Goal: Task Accomplishment & Management: Manage account settings

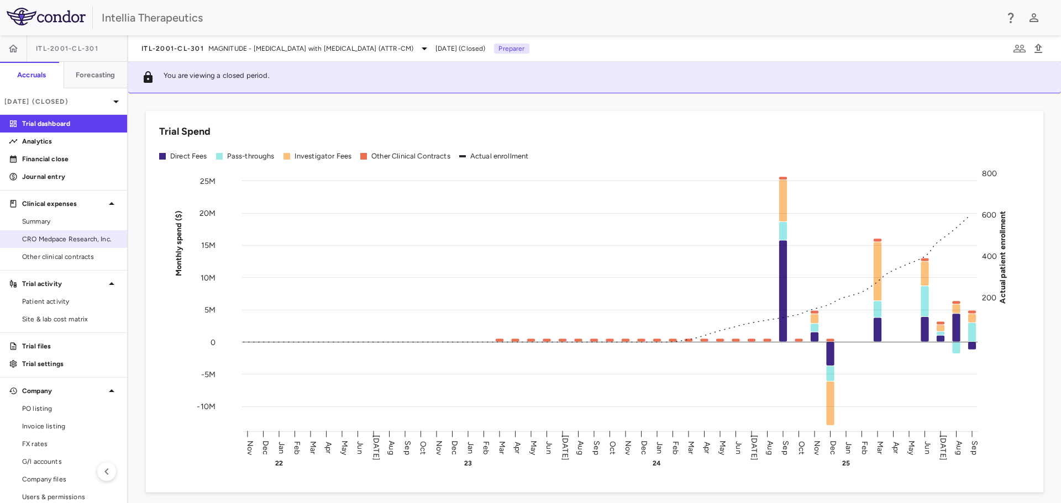
click at [98, 235] on span "CRO Medpace Research, Inc." at bounding box center [70, 239] width 96 height 10
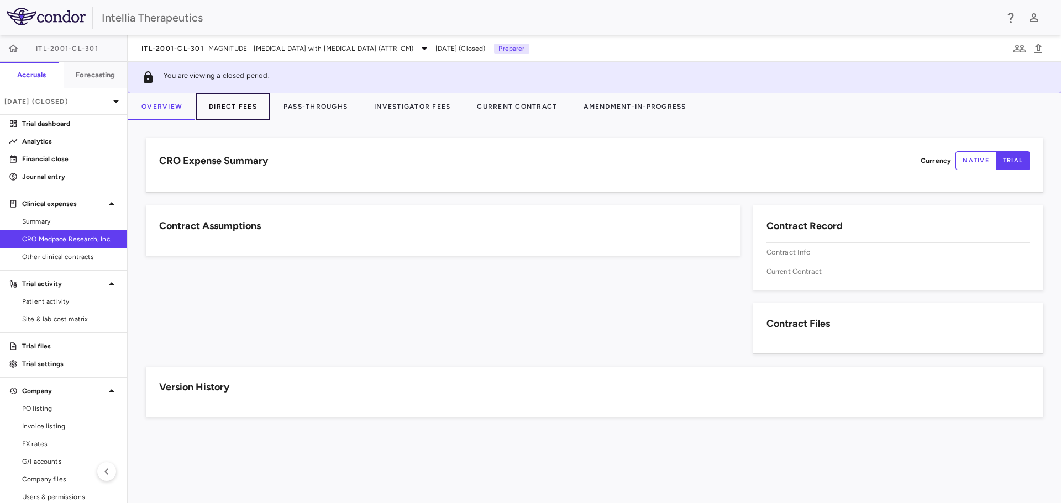
click at [262, 110] on button "Direct Fees" at bounding box center [233, 106] width 75 height 27
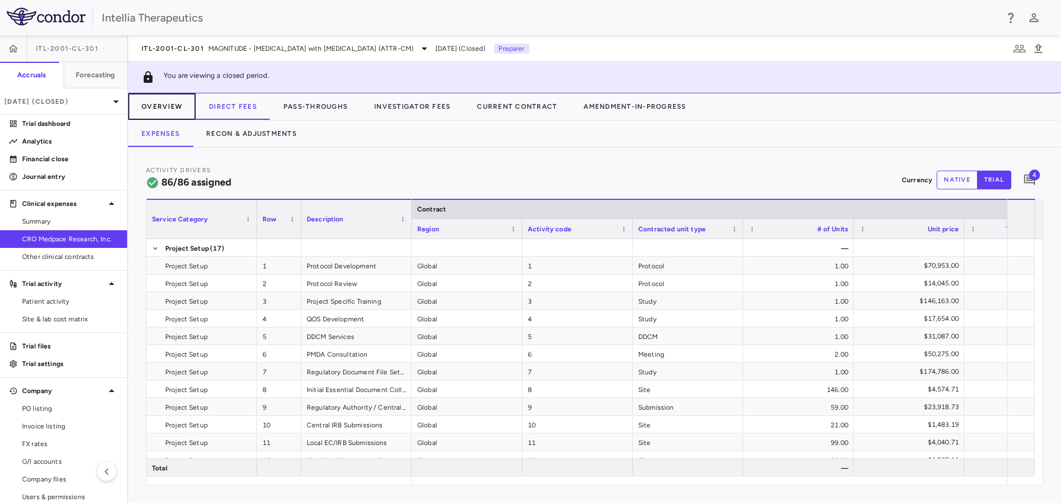
click at [175, 109] on button "Overview" at bounding box center [161, 106] width 67 height 27
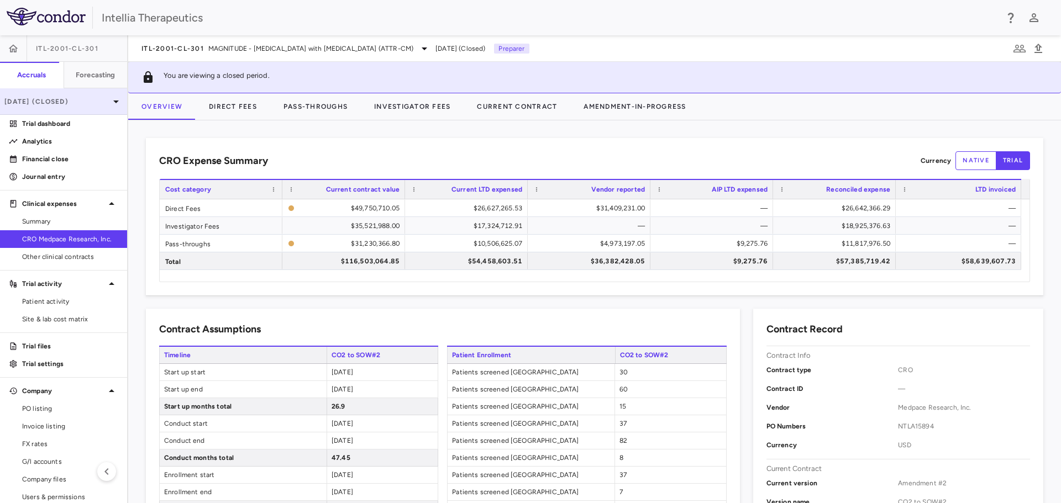
click at [75, 98] on p "[DATE] (Closed)" at bounding box center [56, 102] width 105 height 10
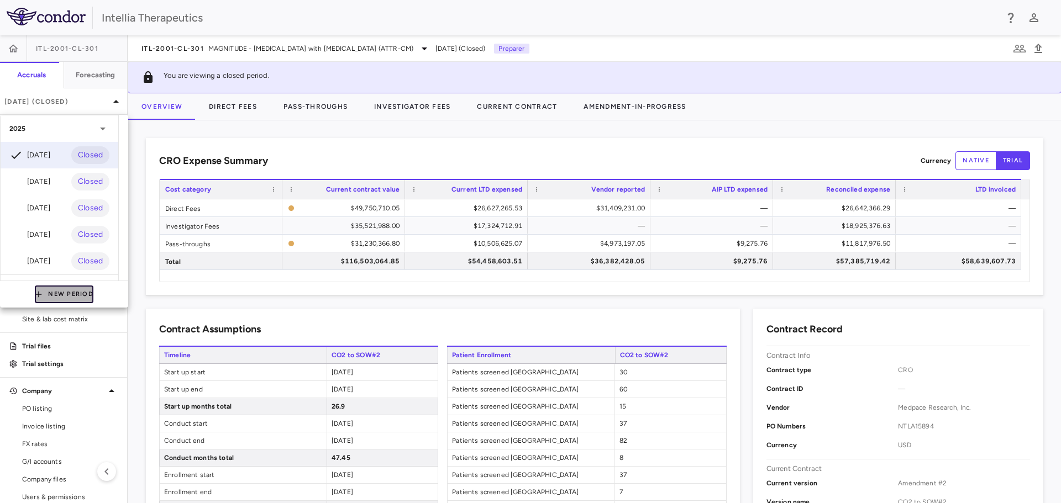
click at [66, 296] on button "New Period" at bounding box center [64, 295] width 59 height 18
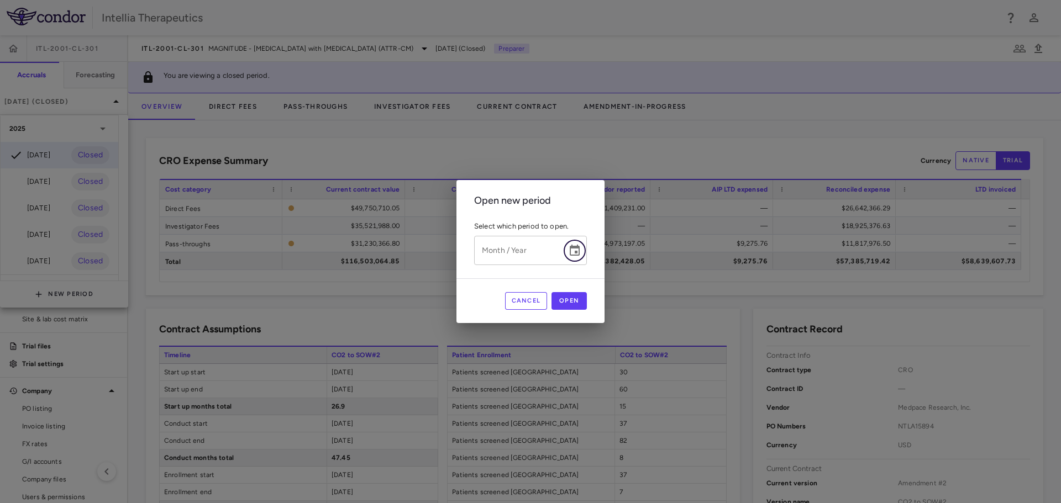
click at [575, 252] on icon "Choose date" at bounding box center [574, 250] width 13 height 13
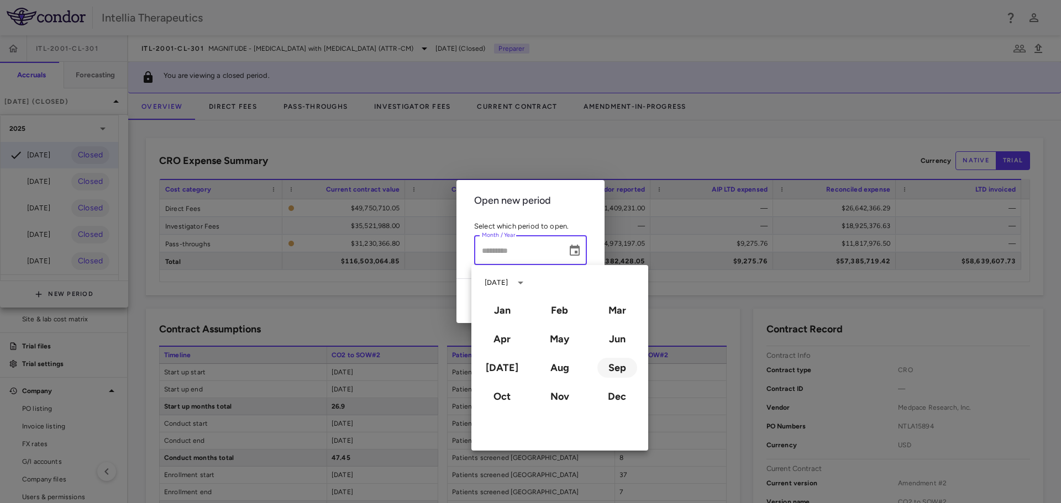
click at [619, 364] on button "Sep" at bounding box center [617, 368] width 40 height 20
type input "**********"
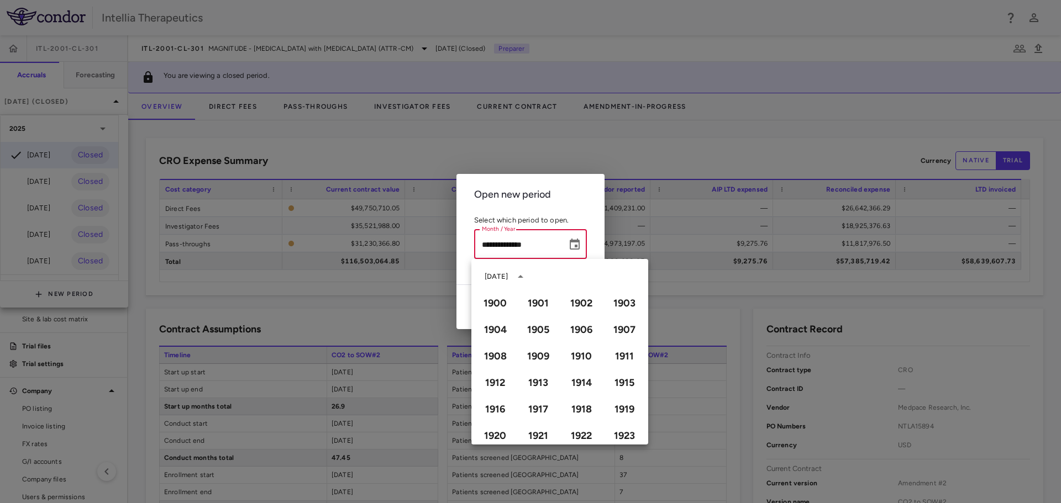
scroll to position [758, 0]
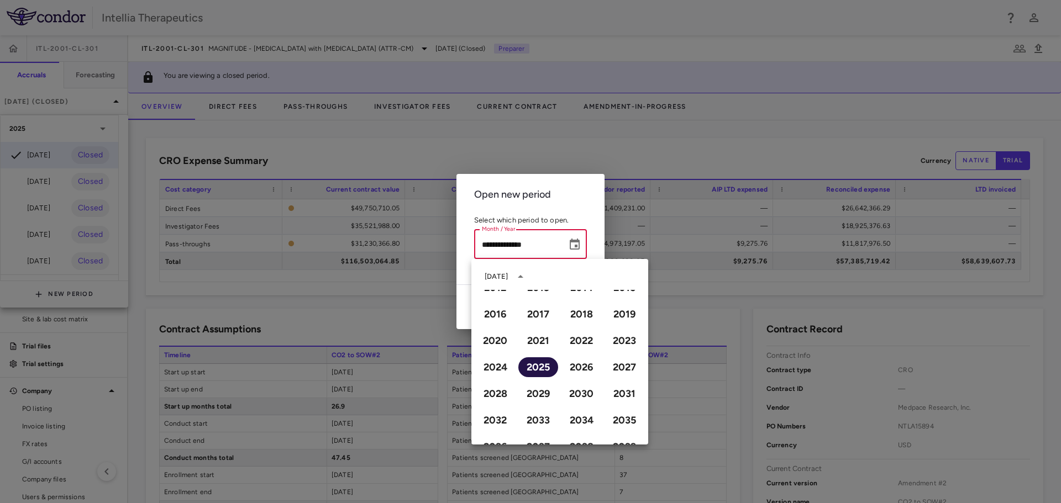
click at [544, 372] on button "2025" at bounding box center [538, 367] width 40 height 20
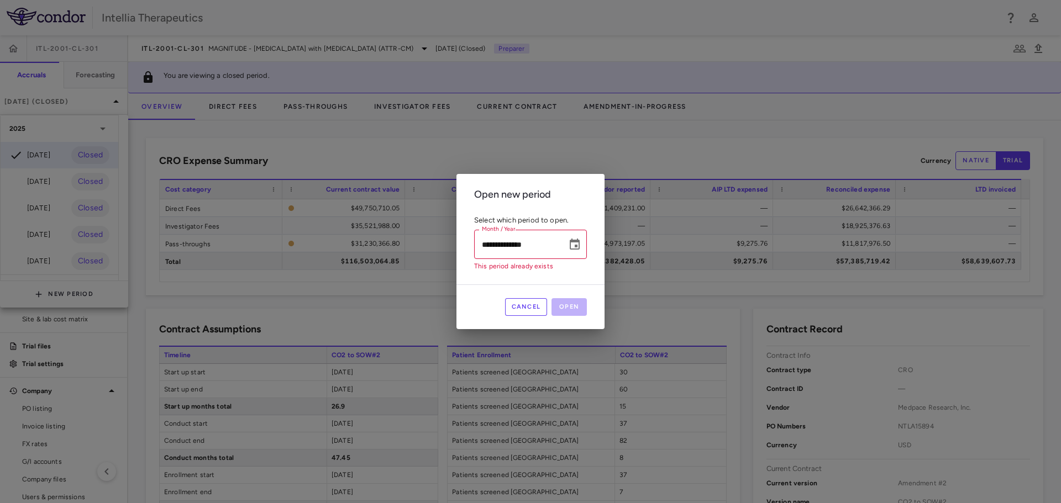
click at [539, 302] on button "Cancel" at bounding box center [526, 307] width 43 height 18
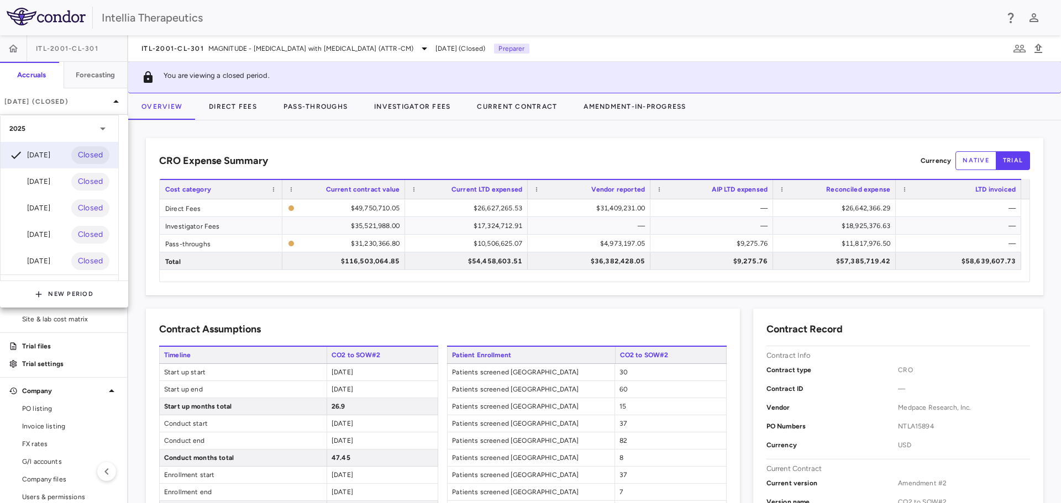
click at [390, 22] on div at bounding box center [530, 251] width 1061 height 503
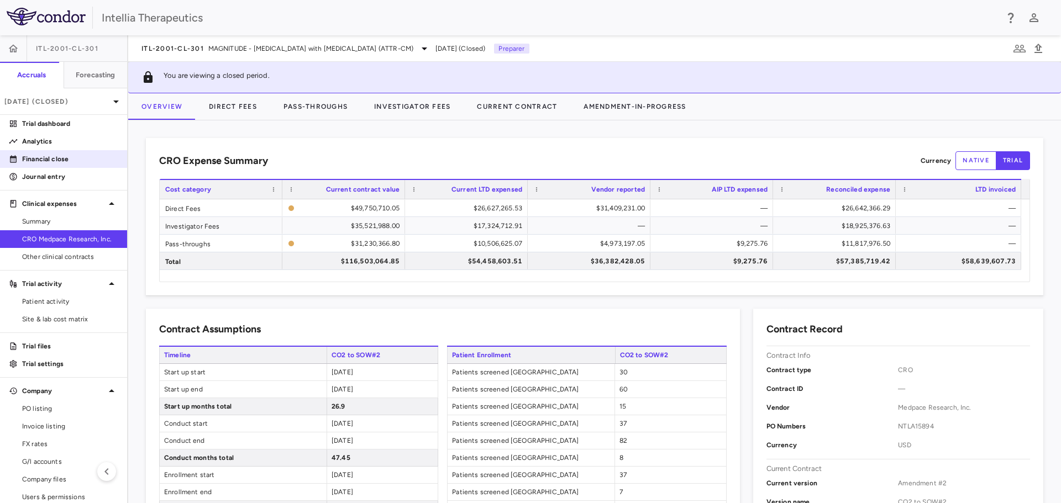
click at [66, 159] on p "Financial close" at bounding box center [70, 159] width 96 height 10
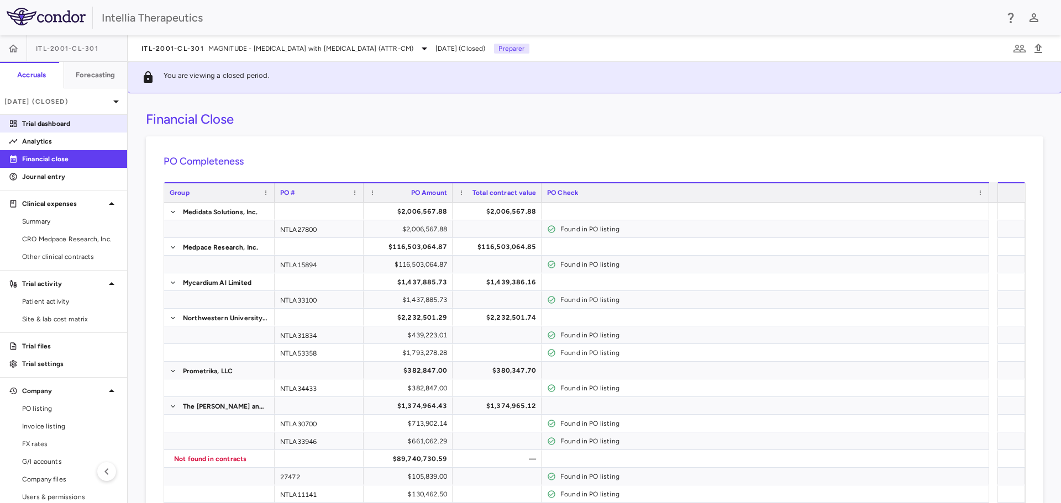
click at [72, 124] on p "Trial dashboard" at bounding box center [70, 124] width 96 height 10
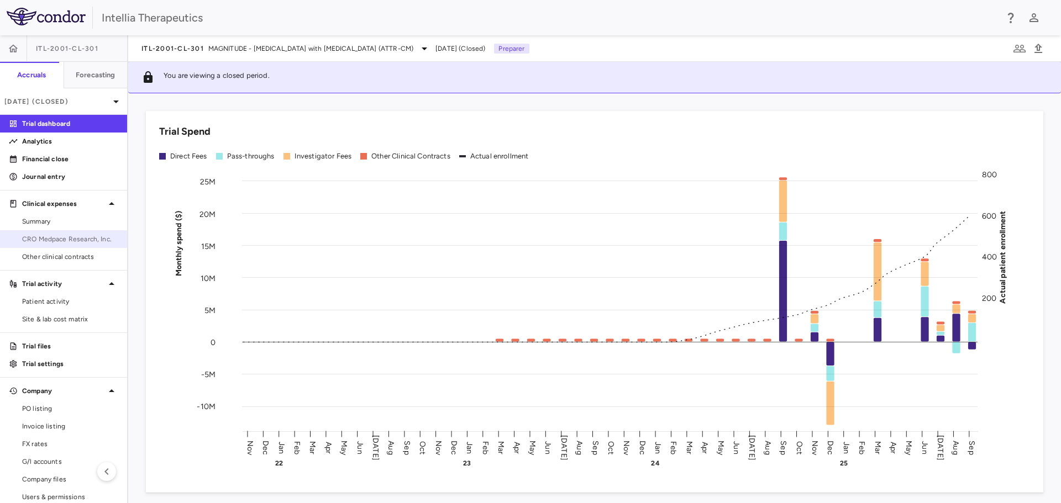
click at [69, 238] on span "CRO Medpace Research, Inc." at bounding box center [70, 239] width 96 height 10
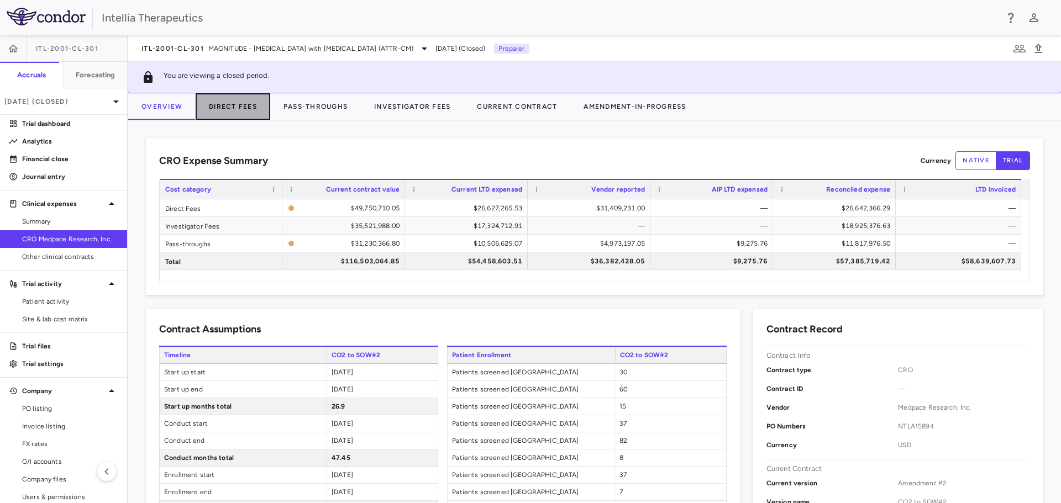
click at [258, 114] on button "Direct Fees" at bounding box center [233, 106] width 75 height 27
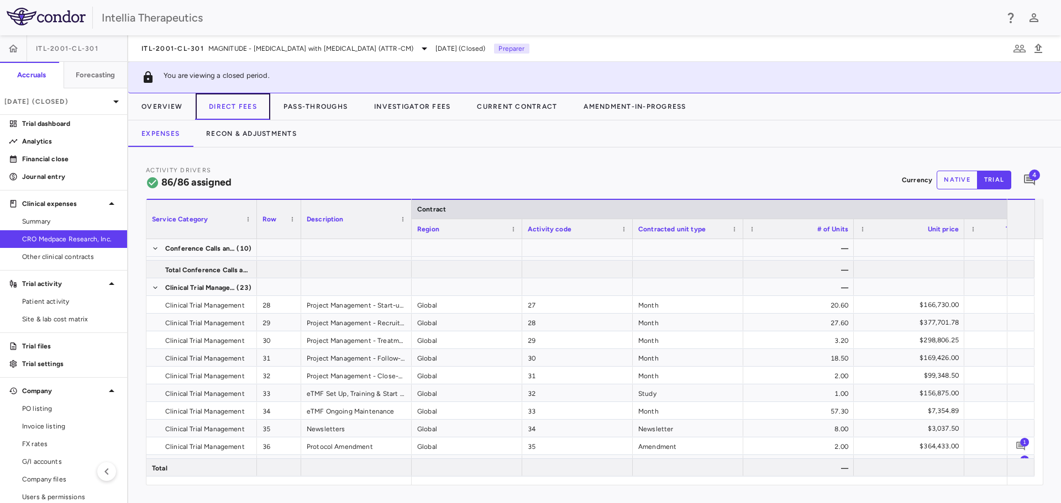
scroll to position [514, 0]
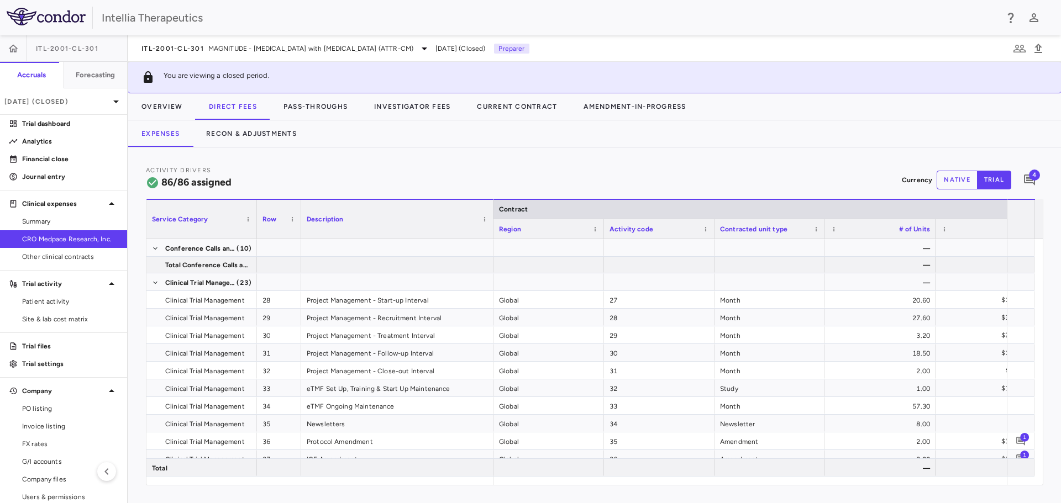
drag, startPoint x: 409, startPoint y: 216, endPoint x: 491, endPoint y: 213, distance: 81.8
click at [491, 213] on div at bounding box center [493, 219] width 4 height 39
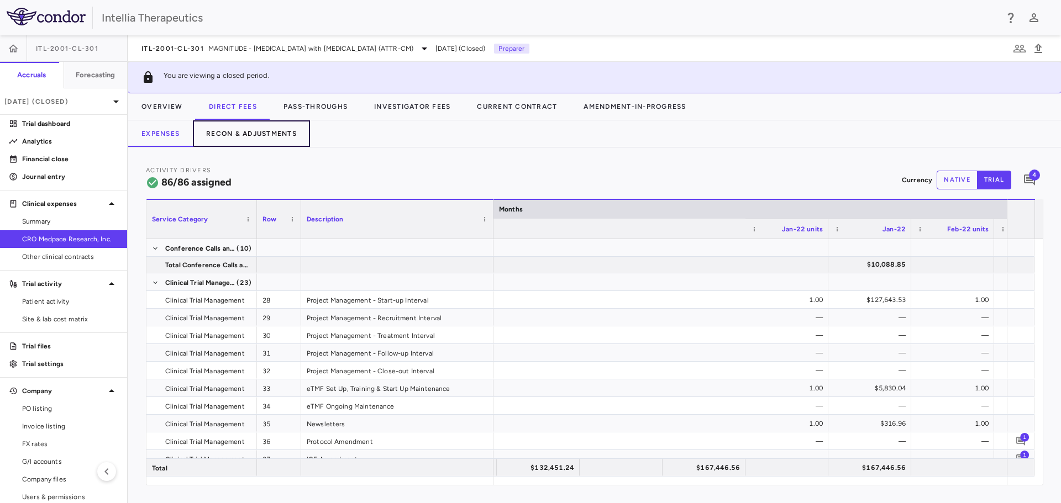
scroll to position [0, 2132]
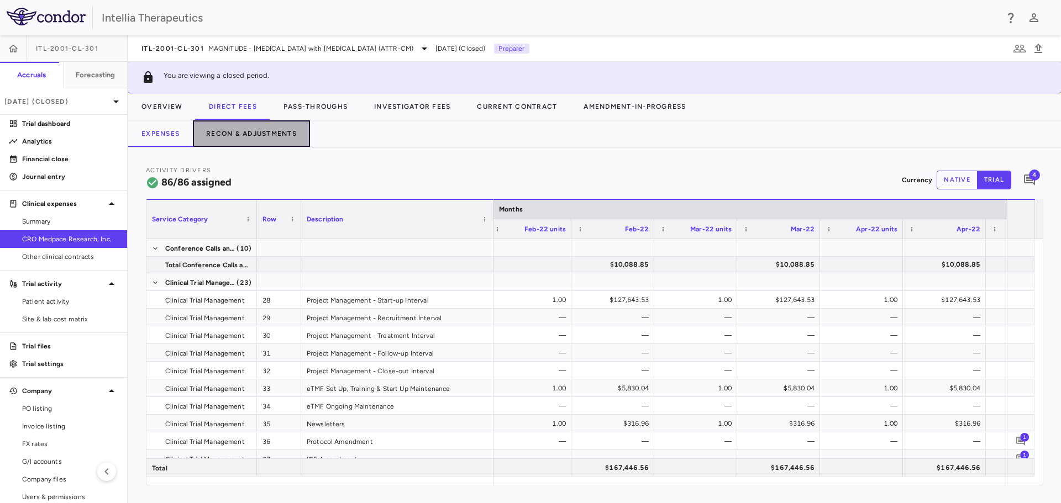
click at [264, 133] on button "Recon & Adjustments" at bounding box center [251, 133] width 117 height 27
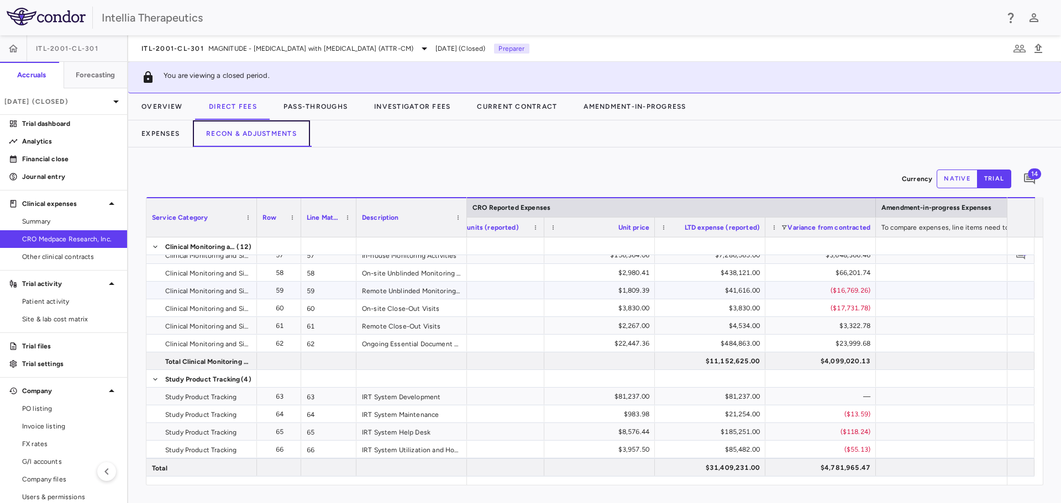
scroll to position [994, 0]
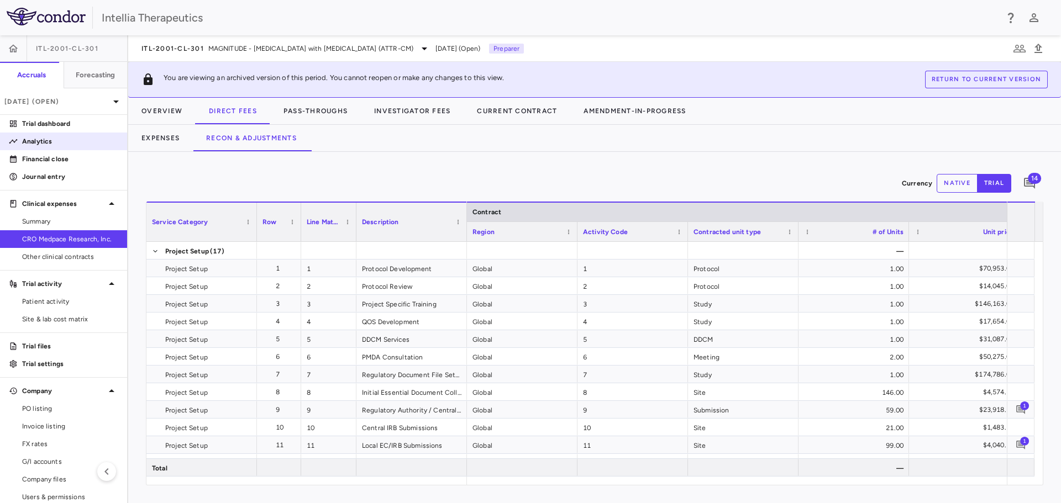
drag, startPoint x: 56, startPoint y: 164, endPoint x: 96, endPoint y: 144, distance: 45.2
click at [56, 164] on link "Financial close" at bounding box center [63, 159] width 127 height 17
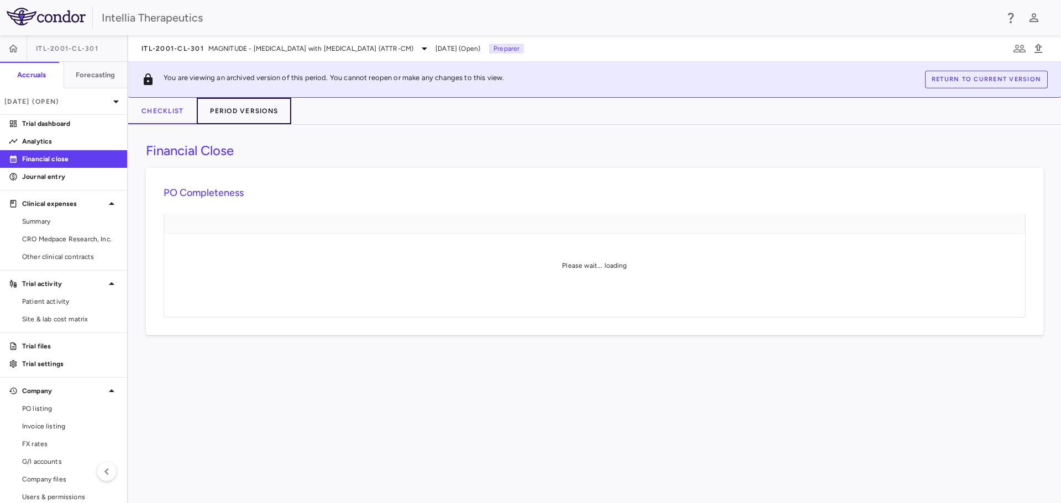
click at [265, 103] on button "Period Versions" at bounding box center [244, 111] width 94 height 27
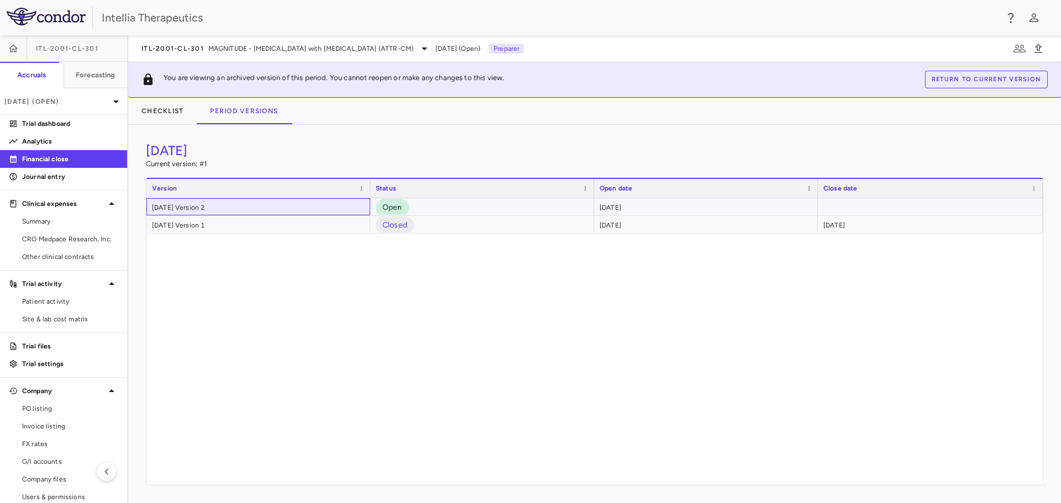
click at [291, 208] on div "September 2025 Version 2" at bounding box center [258, 206] width 224 height 17
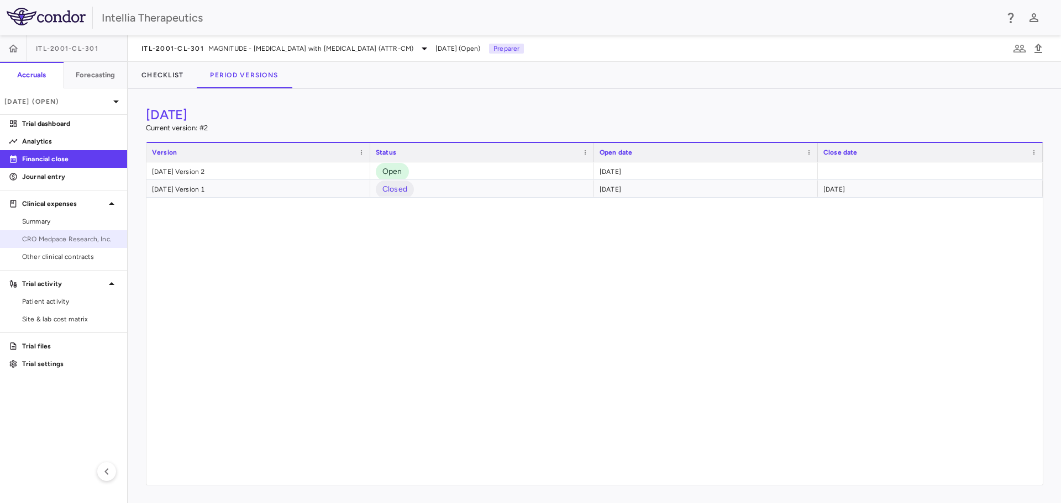
click at [44, 236] on span "CRO Medpace Research, Inc." at bounding box center [70, 239] width 96 height 10
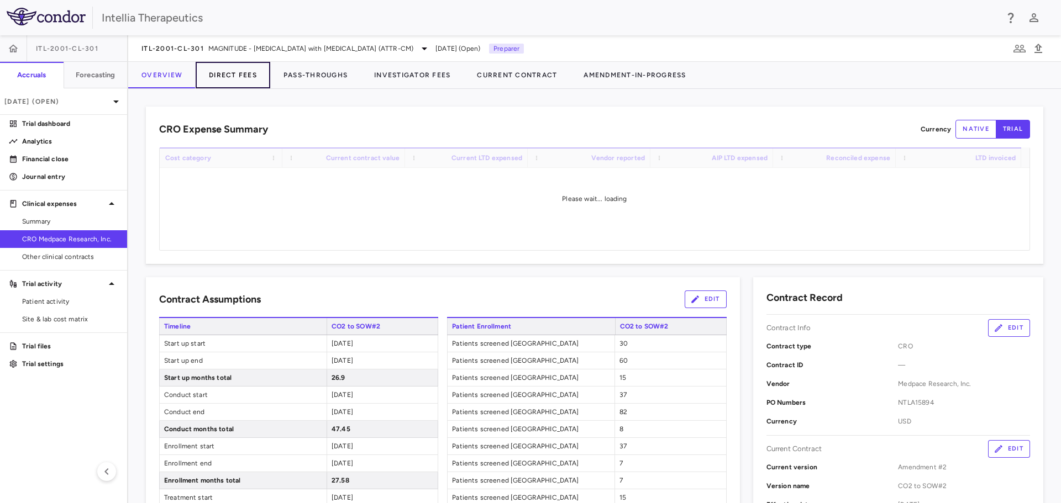
click at [251, 78] on button "Direct Fees" at bounding box center [233, 75] width 75 height 27
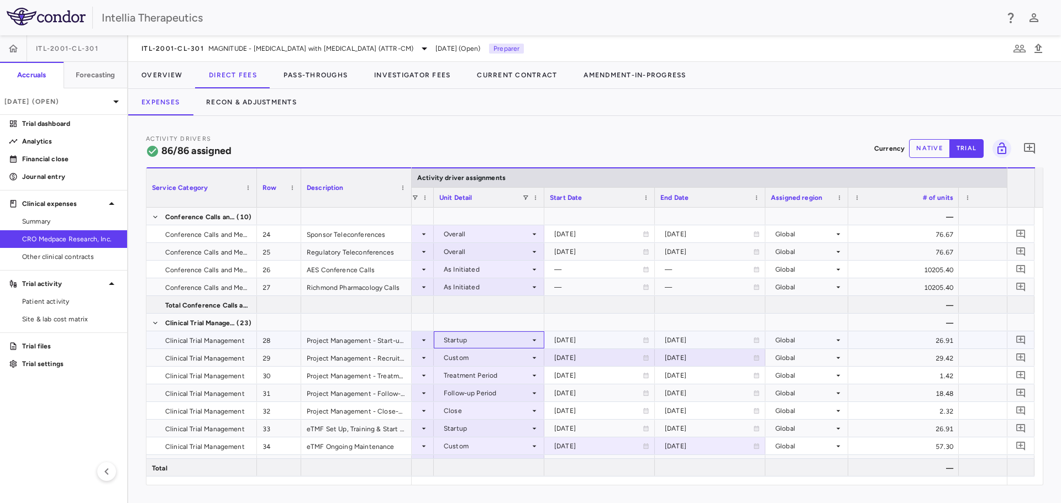
click at [522, 338] on div "Startup" at bounding box center [487, 340] width 86 height 18
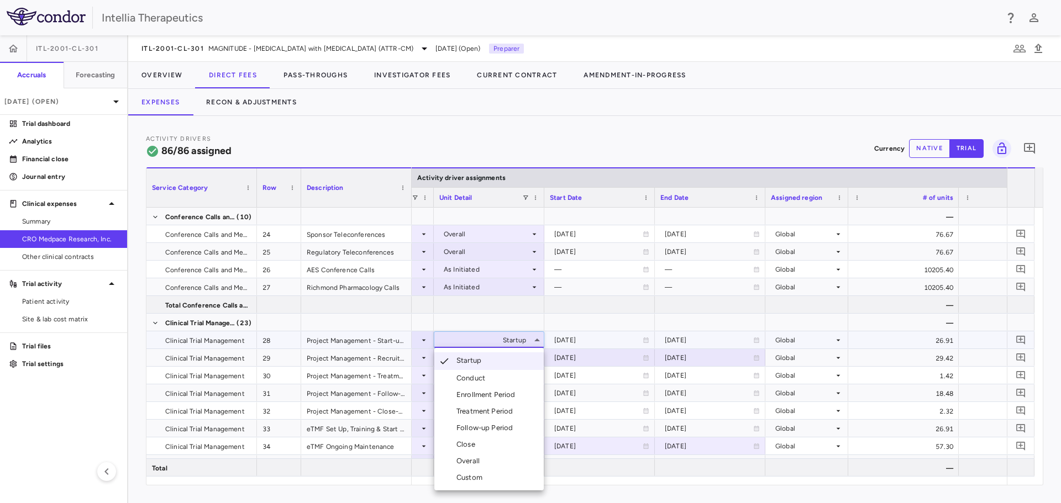
drag, startPoint x: 751, startPoint y: 124, endPoint x: 731, endPoint y: 143, distance: 27.3
click at [751, 124] on div at bounding box center [530, 251] width 1061 height 503
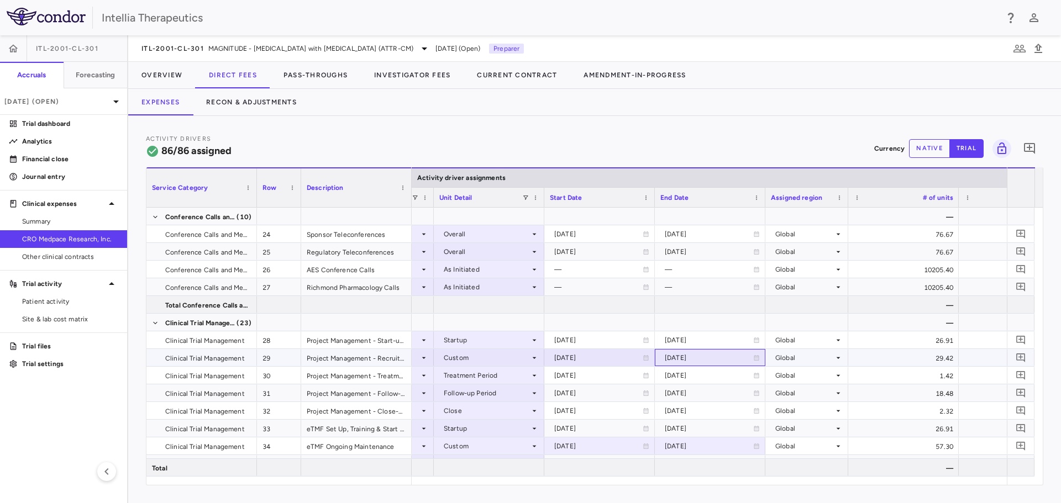
click at [755, 356] on icon at bounding box center [756, 358] width 5 height 6
click at [755, 359] on icon "Choose date, selected date is May 25, 2026" at bounding box center [756, 359] width 10 height 10
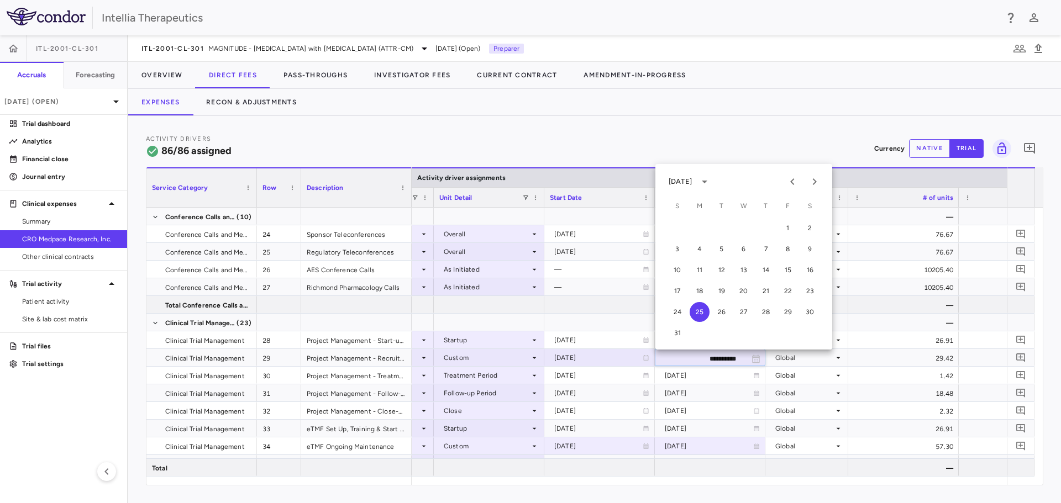
click at [695, 180] on div "May 2026" at bounding box center [681, 182] width 27 height 10
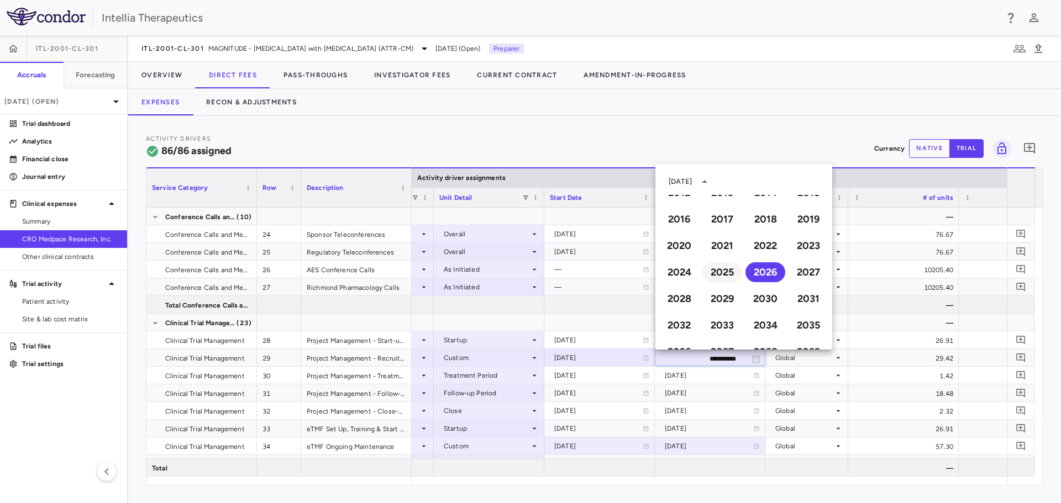
click at [712, 273] on button "2025" at bounding box center [722, 272] width 40 height 20
type input "**********"
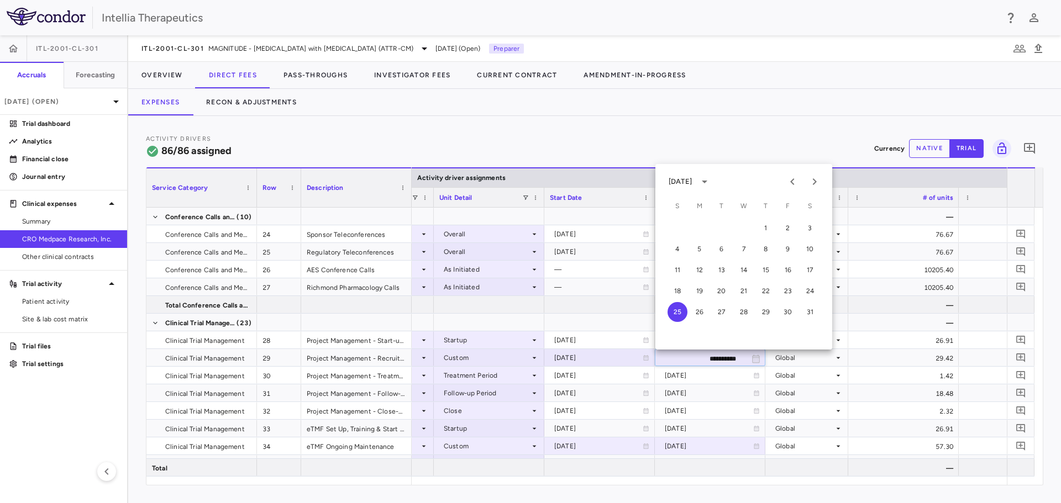
click at [692, 175] on div "[DATE]" at bounding box center [690, 181] width 45 height 19
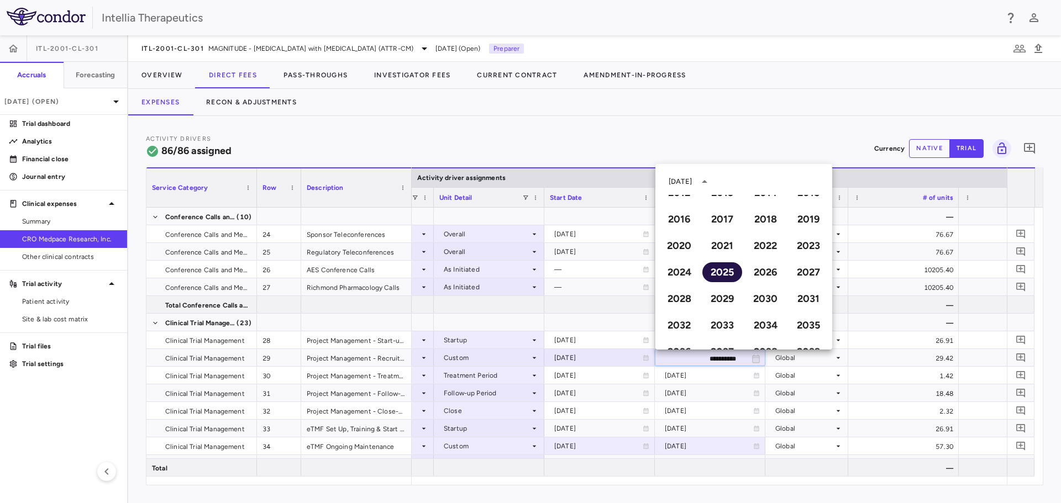
click at [724, 268] on button "2025" at bounding box center [722, 272] width 40 height 20
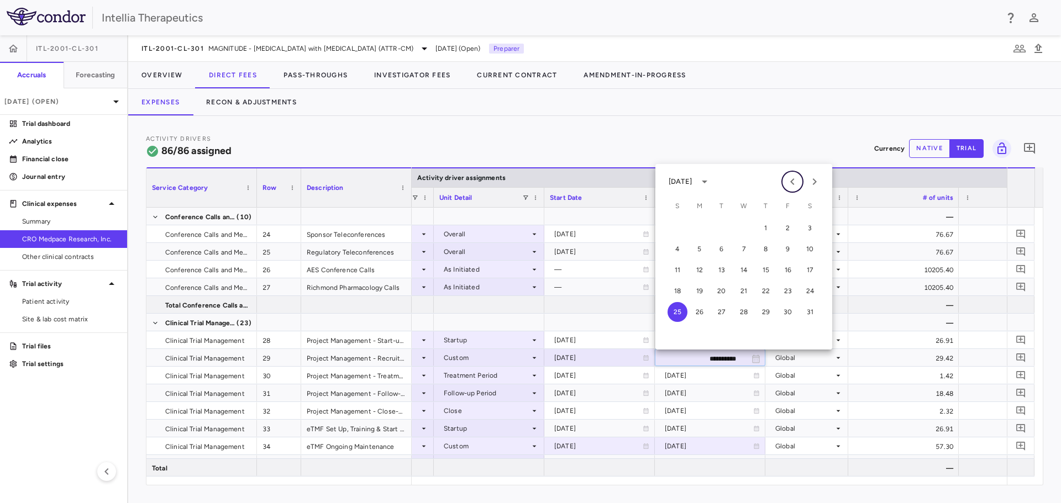
click at [788, 181] on icon "Previous month" at bounding box center [792, 181] width 13 height 13
click at [701, 330] on button "31" at bounding box center [699, 333] width 20 height 20
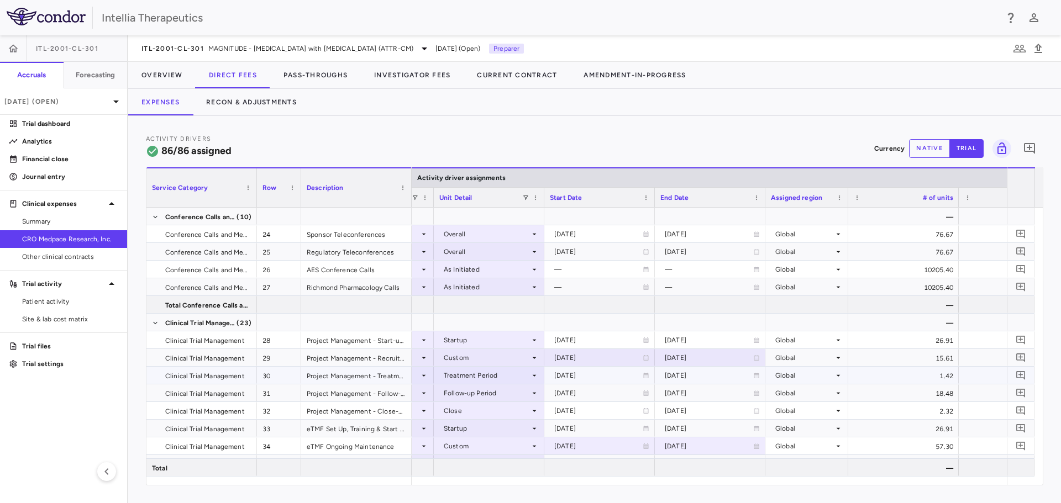
click at [646, 375] on icon at bounding box center [646, 376] width 5 height 6
click at [645, 378] on icon at bounding box center [646, 376] width 5 height 6
click at [610, 385] on div "2026-07-07" at bounding box center [598, 393] width 88 height 18
click at [617, 375] on div "2026-05-25" at bounding box center [598, 376] width 88 height 18
click at [931, 150] on button "native" at bounding box center [929, 148] width 41 height 19
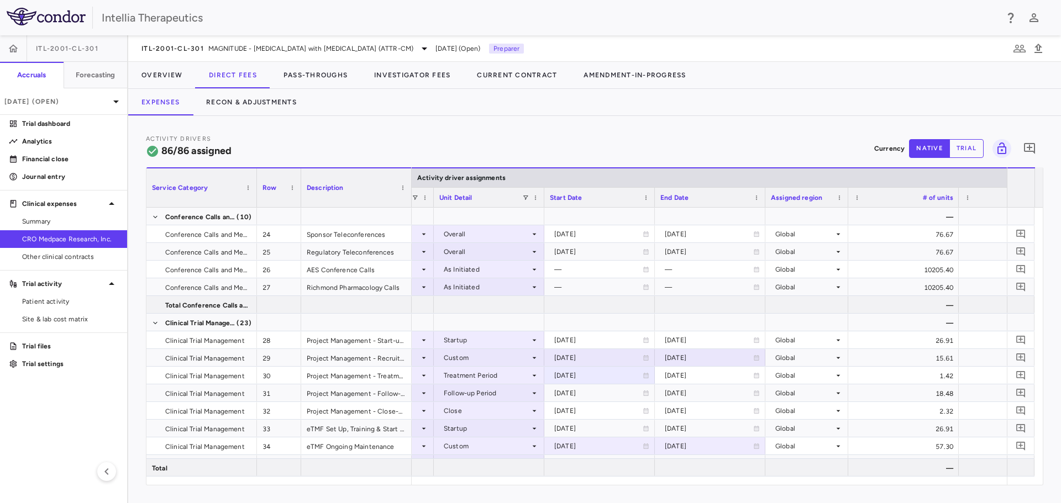
click at [965, 148] on button "trial" at bounding box center [966, 148] width 34 height 19
click at [942, 151] on button "native" at bounding box center [929, 148] width 41 height 19
click at [646, 378] on icon at bounding box center [645, 375] width 7 height 7
click at [598, 378] on div "2026-05-25" at bounding box center [598, 376] width 88 height 18
click at [582, 375] on div "2026-05-25" at bounding box center [598, 376] width 88 height 18
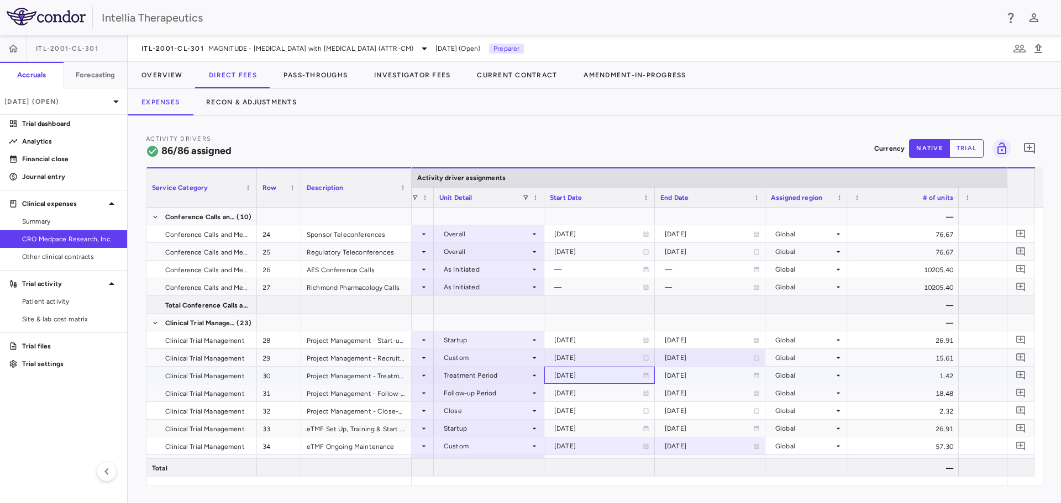
click at [582, 375] on div "2026-05-25" at bounding box center [598, 376] width 88 height 18
click at [491, 373] on div "Treatment Period" at bounding box center [487, 376] width 86 height 18
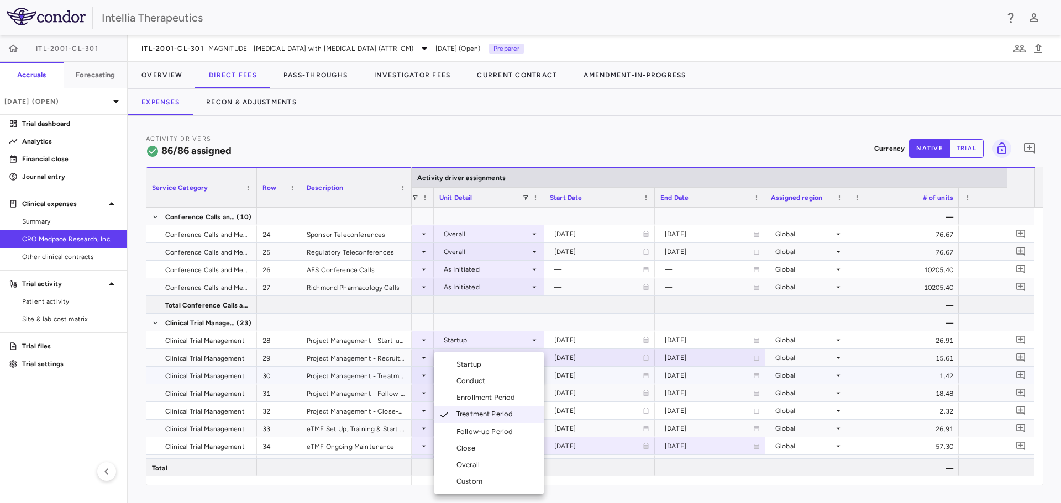
click at [482, 481] on div "Custom" at bounding box center [471, 482] width 30 height 10
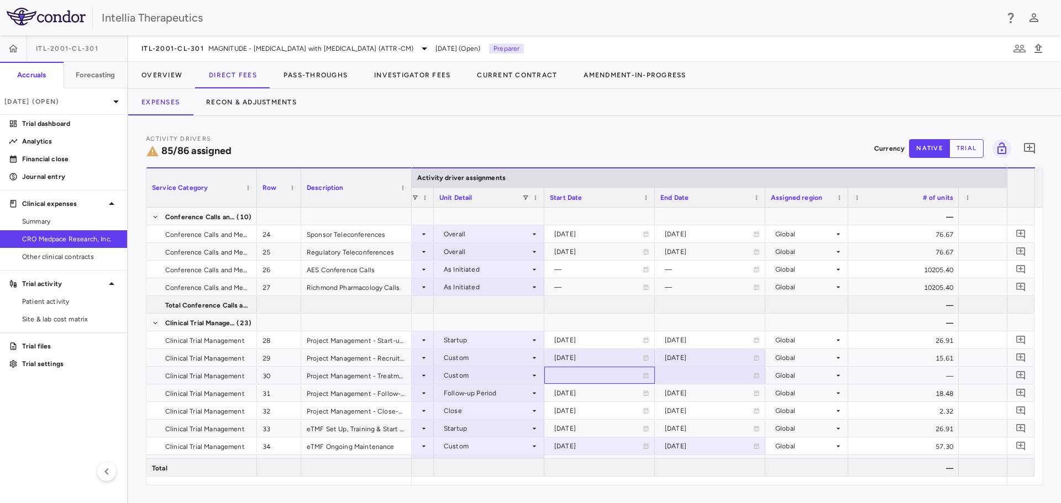
click at [646, 378] on icon at bounding box center [645, 375] width 7 height 7
click at [646, 378] on icon "Choose date, selected date is Oct 13, 2025" at bounding box center [645, 377] width 10 height 10
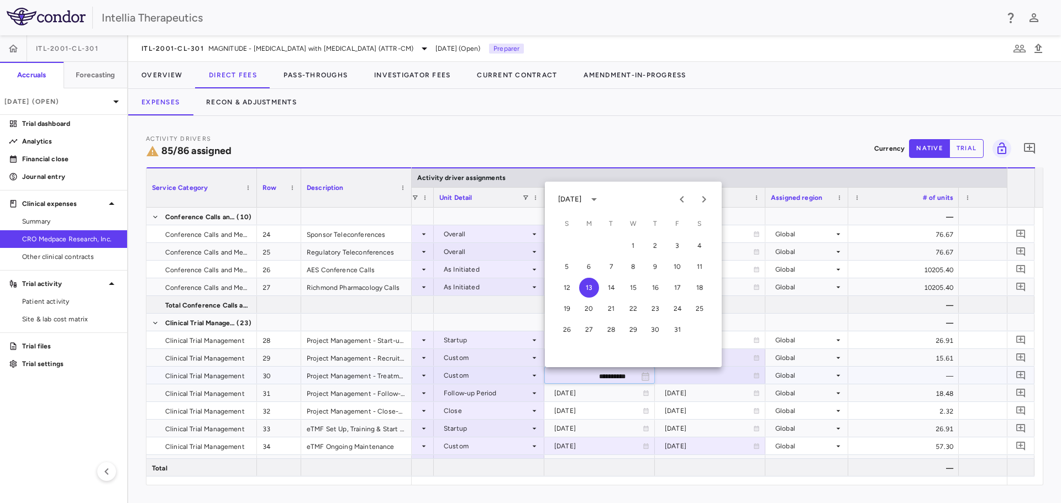
click at [596, 373] on input "**********" at bounding box center [589, 376] width 89 height 18
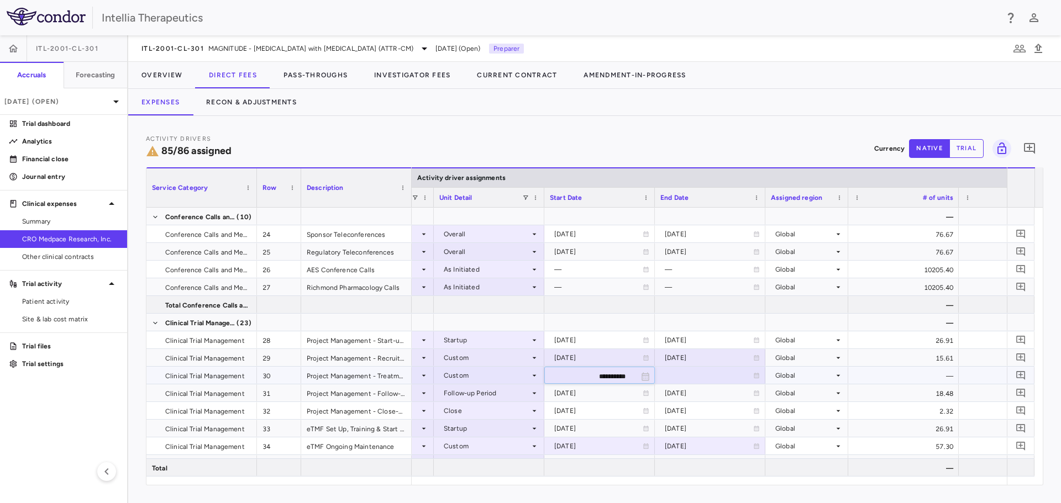
click at [593, 375] on input "**********" at bounding box center [589, 376] width 89 height 18
drag, startPoint x: 585, startPoint y: 376, endPoint x: 605, endPoint y: 375, distance: 20.0
click at [605, 375] on input "**********" at bounding box center [589, 376] width 89 height 18
click at [598, 376] on input "**********" at bounding box center [589, 376] width 89 height 18
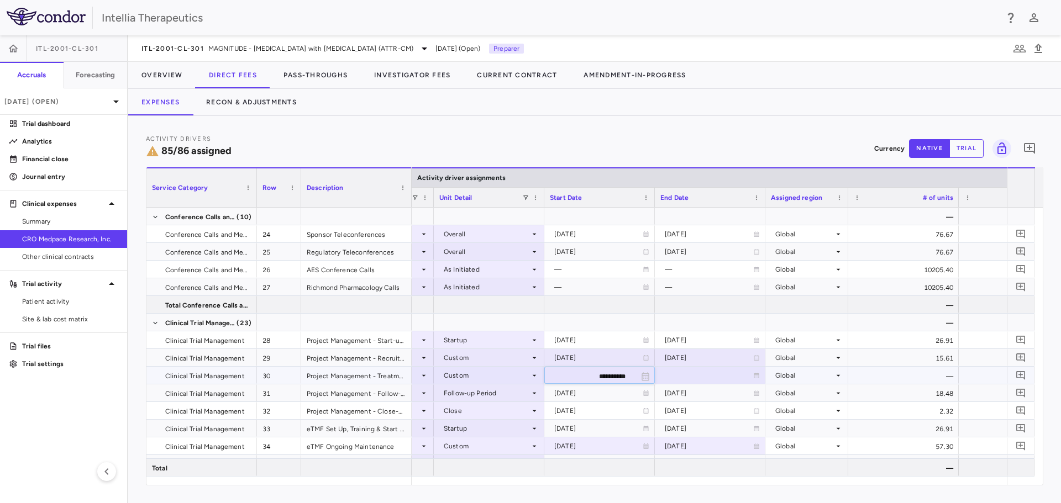
type input "**********"
click at [678, 371] on div at bounding box center [709, 375] width 99 height 16
click at [708, 378] on input "**********" at bounding box center [699, 376] width 89 height 18
click at [726, 375] on input "**********" at bounding box center [699, 376] width 89 height 18
click at [734, 377] on input "**********" at bounding box center [699, 376] width 89 height 18
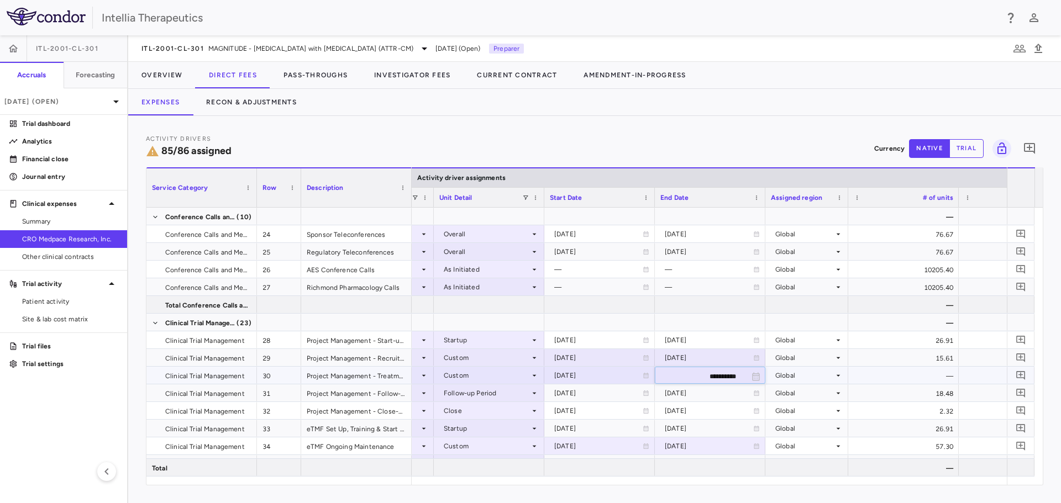
click at [734, 377] on input "**********" at bounding box center [699, 376] width 89 height 18
type input "**********"
click at [865, 374] on div "—" at bounding box center [903, 375] width 110 height 17
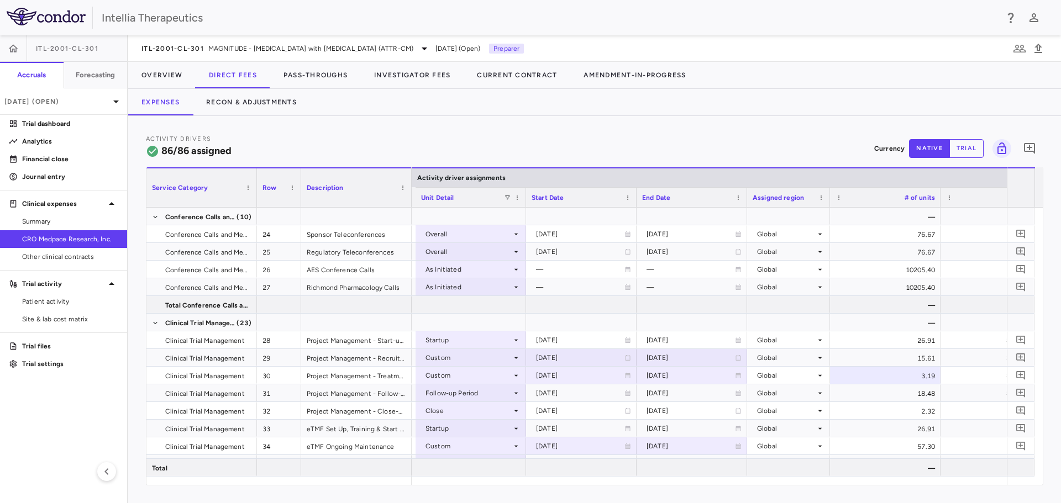
scroll to position [0, 914]
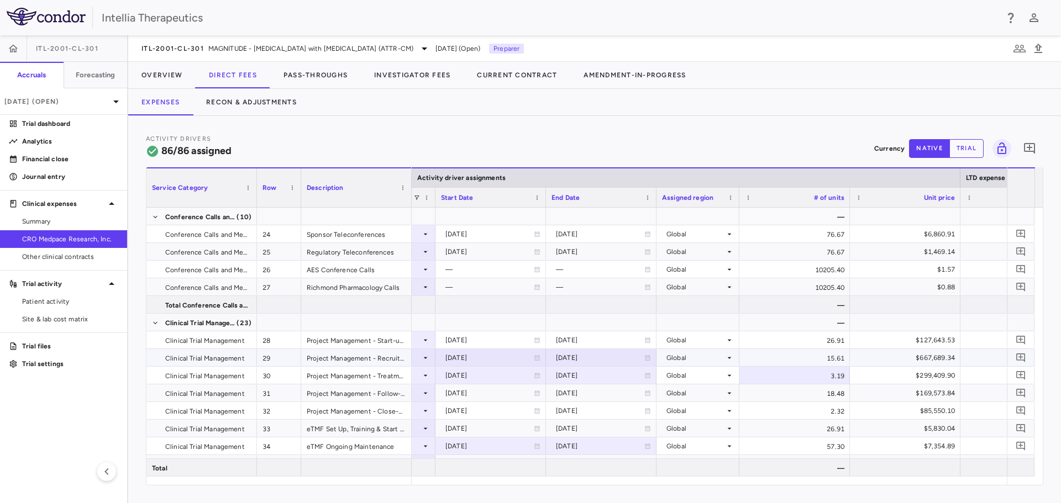
click at [810, 350] on div "15.61" at bounding box center [794, 357] width 110 height 17
drag, startPoint x: 255, startPoint y: 97, endPoint x: 596, endPoint y: 133, distance: 342.7
click at [589, 106] on div "Expenses Recon & Adjustments" at bounding box center [594, 102] width 932 height 27
click at [568, 359] on div "2025-03-31" at bounding box center [600, 358] width 88 height 18
click at [598, 362] on input "**********" at bounding box center [590, 359] width 89 height 18
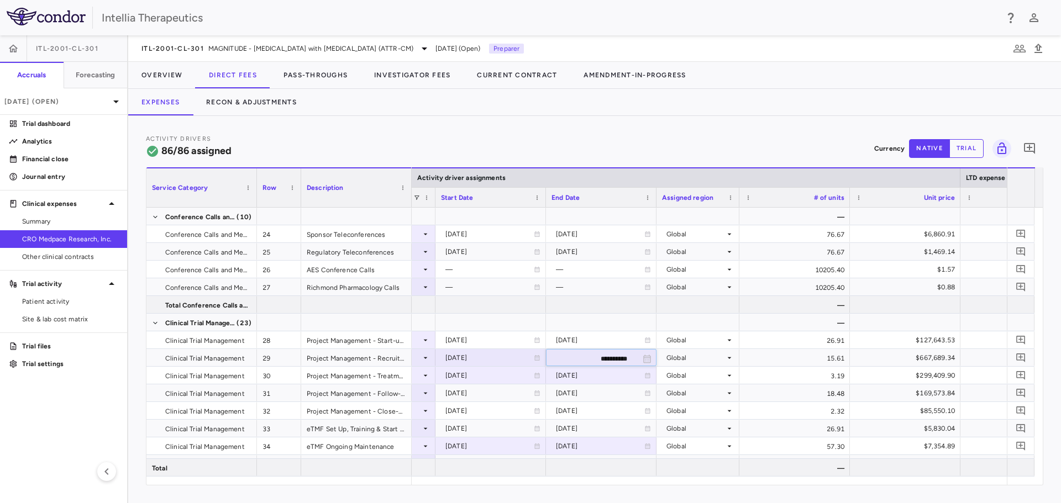
type input "**********"
click at [674, 118] on div "Activity Drivers 86/86 assigned Currency native trial 0 Service Category Drag h…" at bounding box center [594, 309] width 932 height 387
click at [809, 356] on div "15.61" at bounding box center [794, 357] width 110 height 17
click at [228, 105] on button "Recon & Adjustments" at bounding box center [251, 102] width 117 height 27
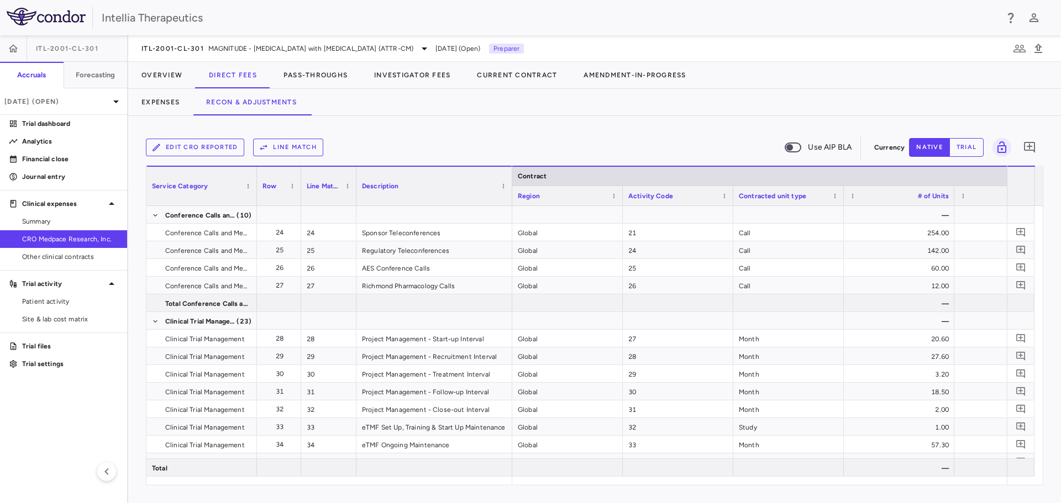
drag, startPoint x: 464, startPoint y: 178, endPoint x: 564, endPoint y: 293, distance: 151.9
click at [509, 186] on div at bounding box center [511, 186] width 4 height 39
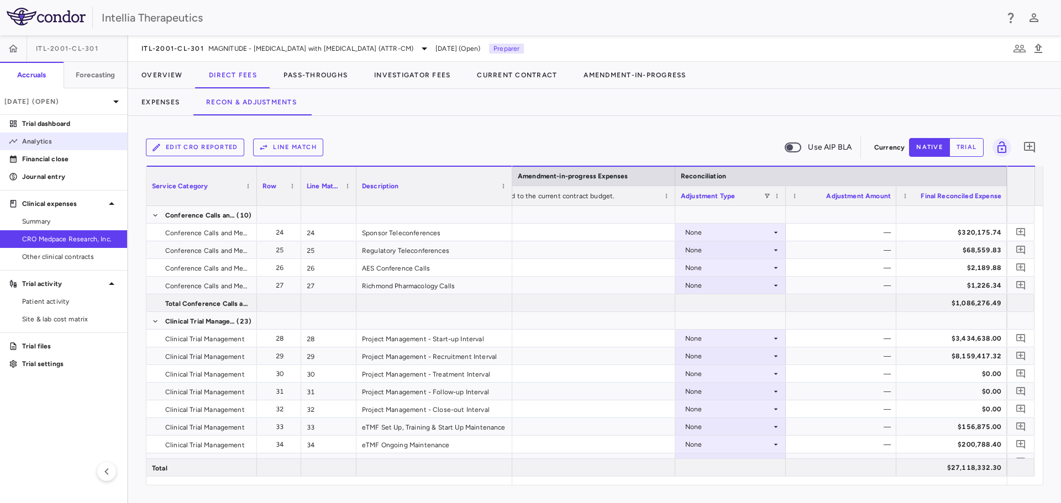
click at [46, 147] on link "Analytics" at bounding box center [63, 141] width 127 height 17
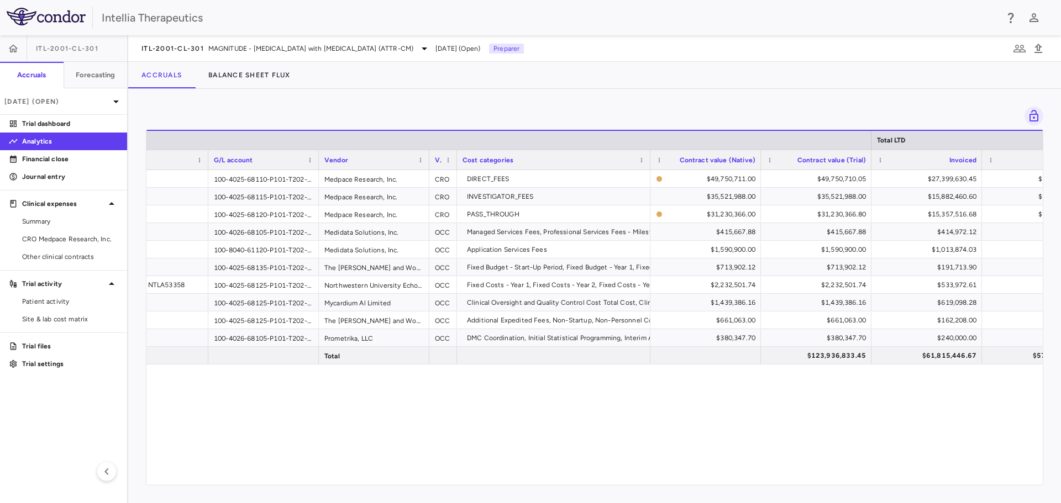
scroll to position [0, 65]
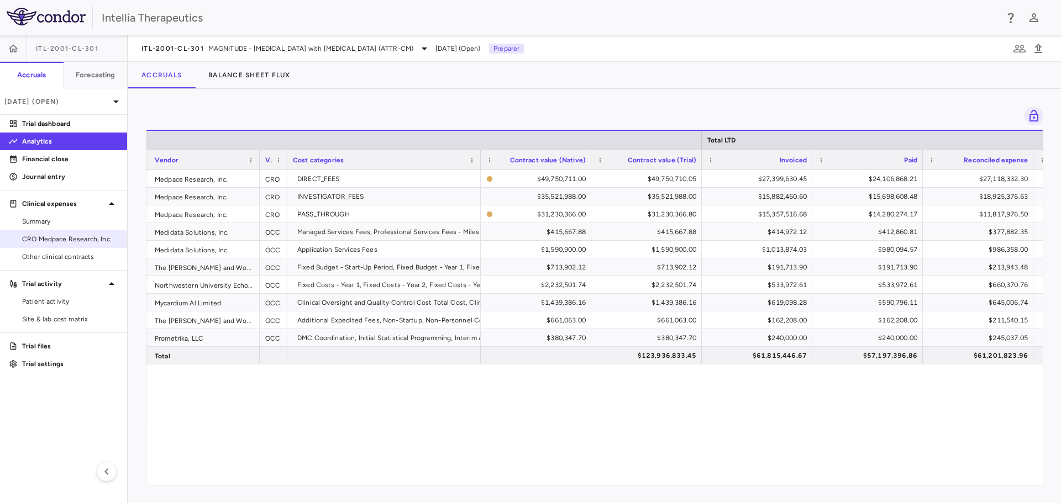
click at [65, 240] on span "CRO Medpace Research, Inc." at bounding box center [70, 239] width 96 height 10
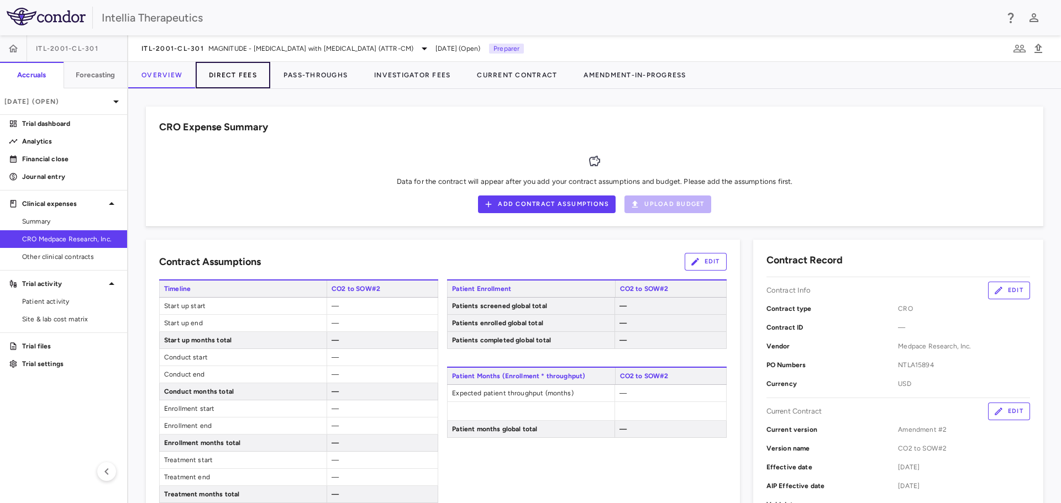
click at [230, 69] on button "Direct Fees" at bounding box center [233, 75] width 75 height 27
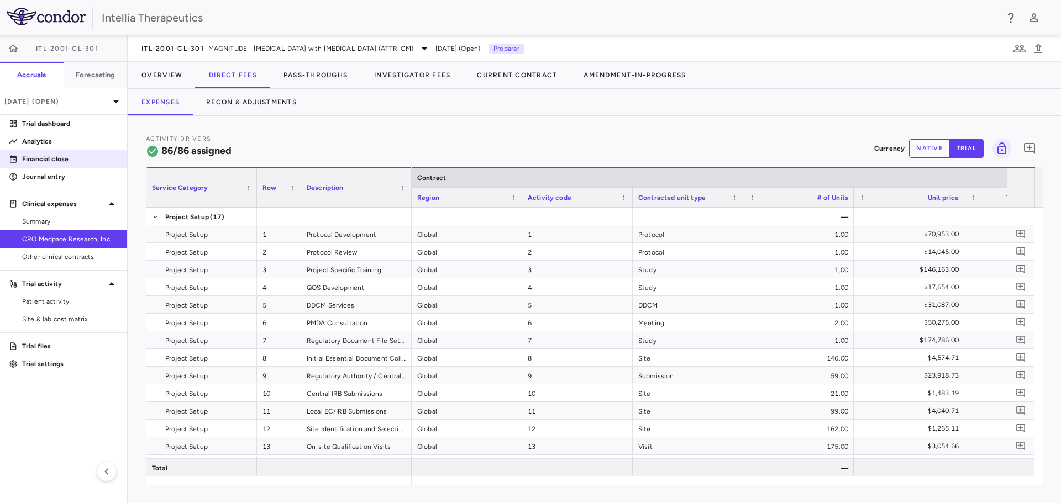
click at [70, 158] on p "Financial close" at bounding box center [70, 159] width 96 height 10
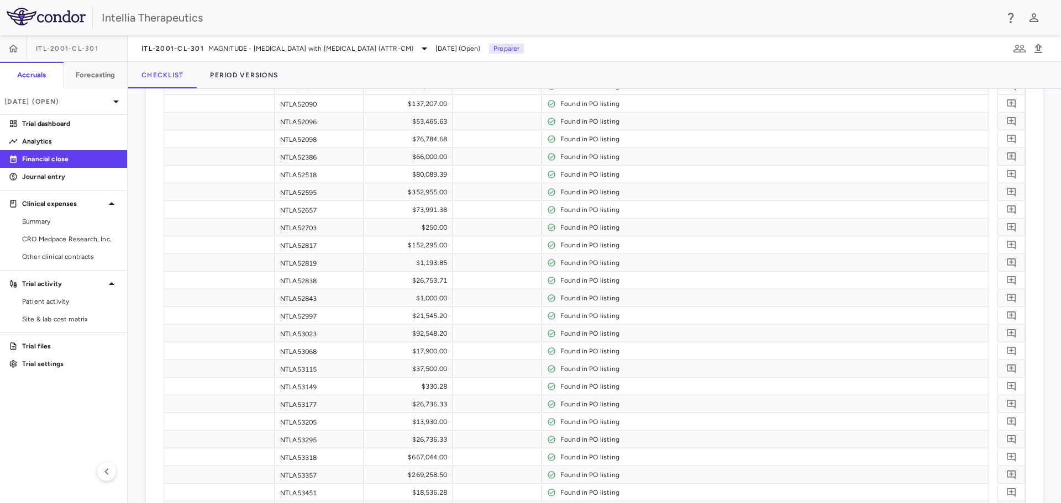
scroll to position [5228, 0]
click at [66, 230] on div "CRO Medpace Research, Inc." at bounding box center [63, 239] width 127 height 18
click at [87, 239] on span "CRO Medpace Research, Inc." at bounding box center [70, 239] width 96 height 10
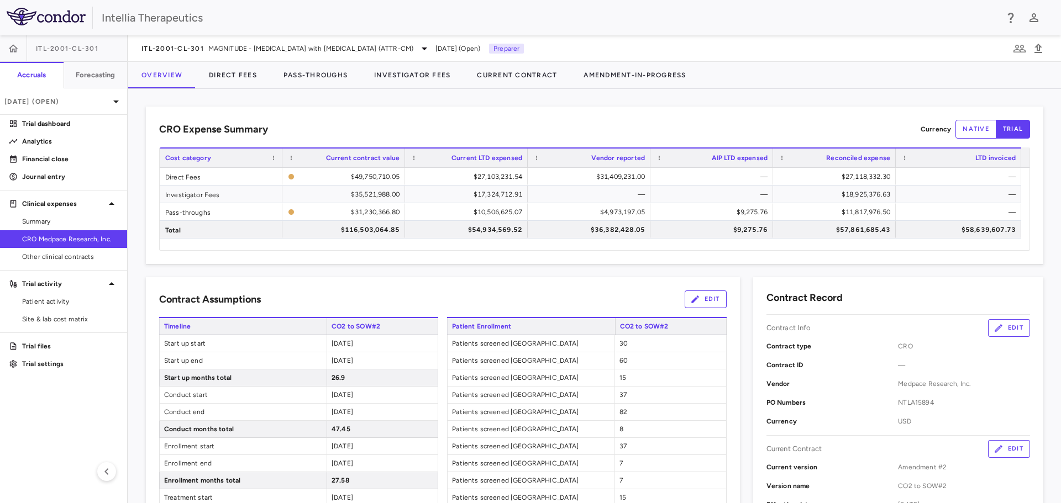
click at [219, 61] on div "ITL-2001-CL-301 MAGNITUDE - Transthyretin Amyloidosis with Cardiomyopathy (ATTR…" at bounding box center [594, 48] width 932 height 27
click at [218, 77] on button "Direct Fees" at bounding box center [233, 75] width 75 height 27
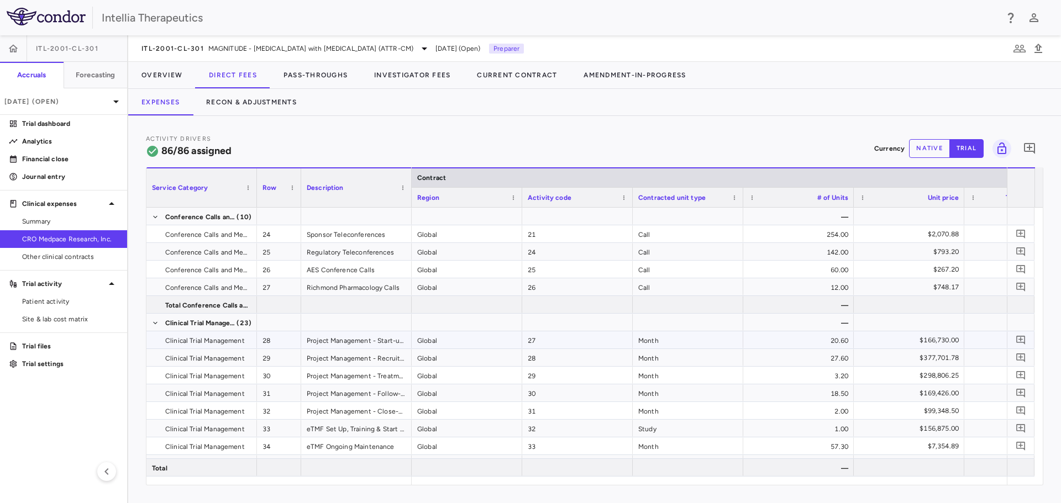
scroll to position [442, 0]
click at [1018, 356] on icon "Add comment" at bounding box center [1020, 357] width 10 height 10
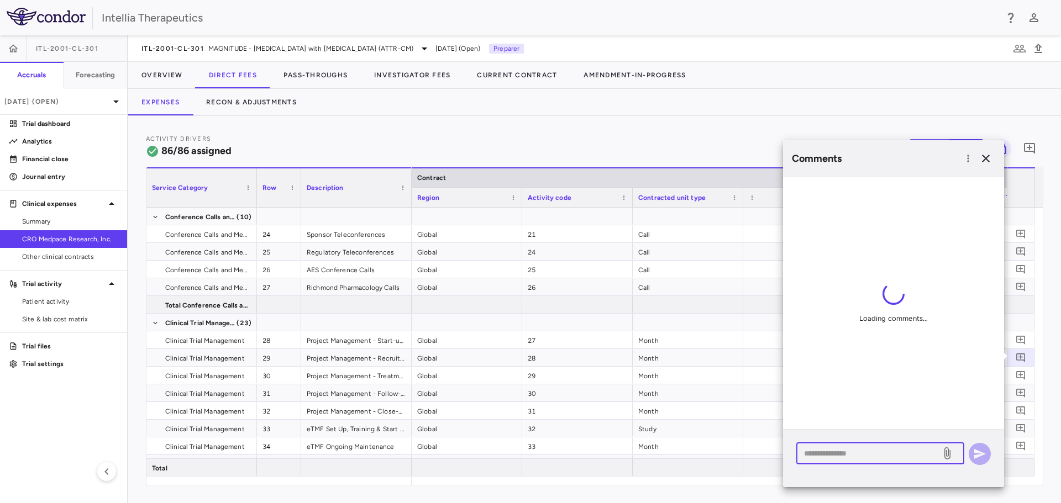
click at [868, 454] on textarea at bounding box center [868, 453] width 129 height 12
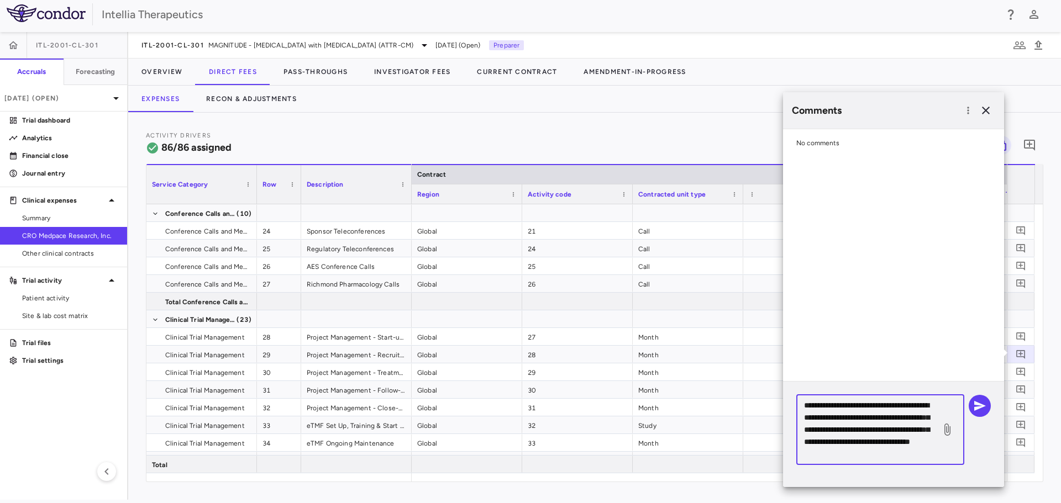
scroll to position [10, 0]
type textarea "**********"
click at [946, 433] on icon at bounding box center [946, 429] width 13 height 13
click at [0, 0] on input "file" at bounding box center [0, 0] width 0 height 0
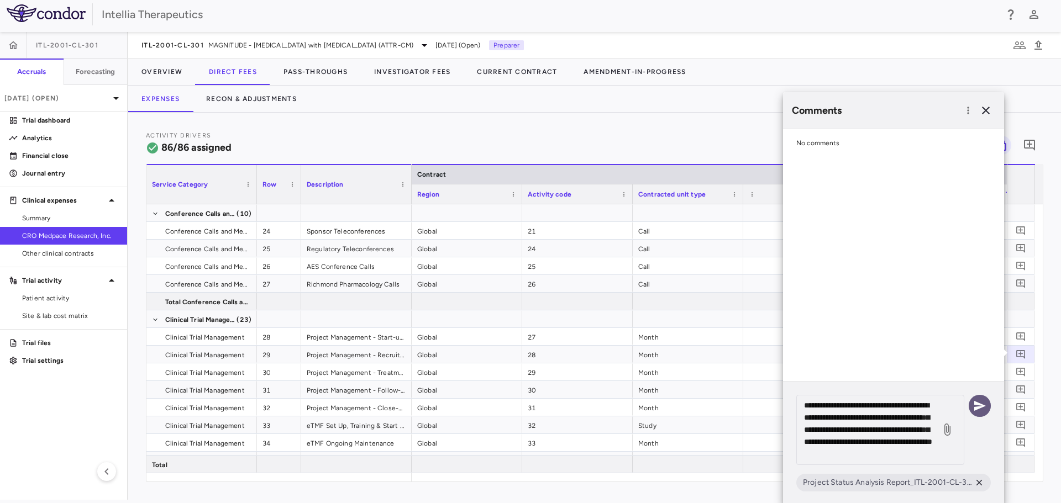
click at [982, 410] on icon "button" at bounding box center [979, 405] width 13 height 13
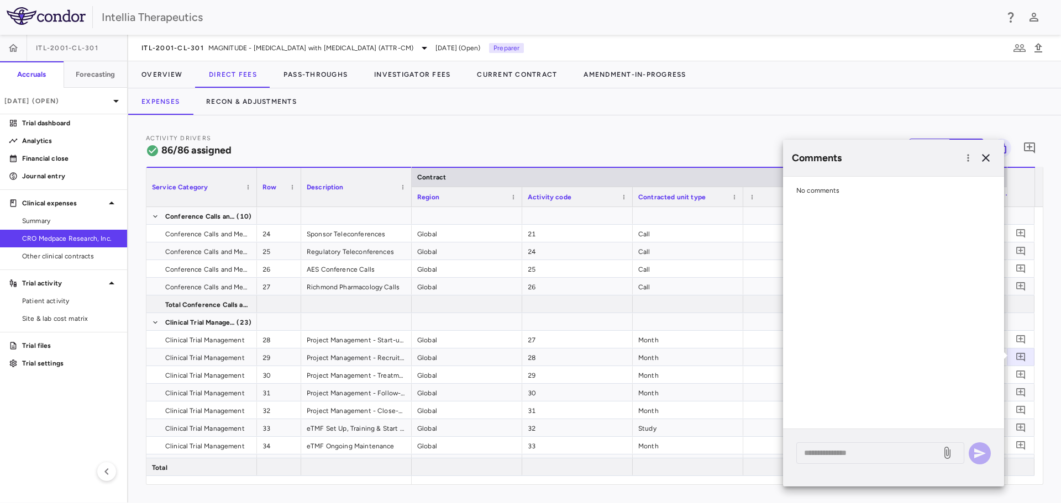
scroll to position [0, 0]
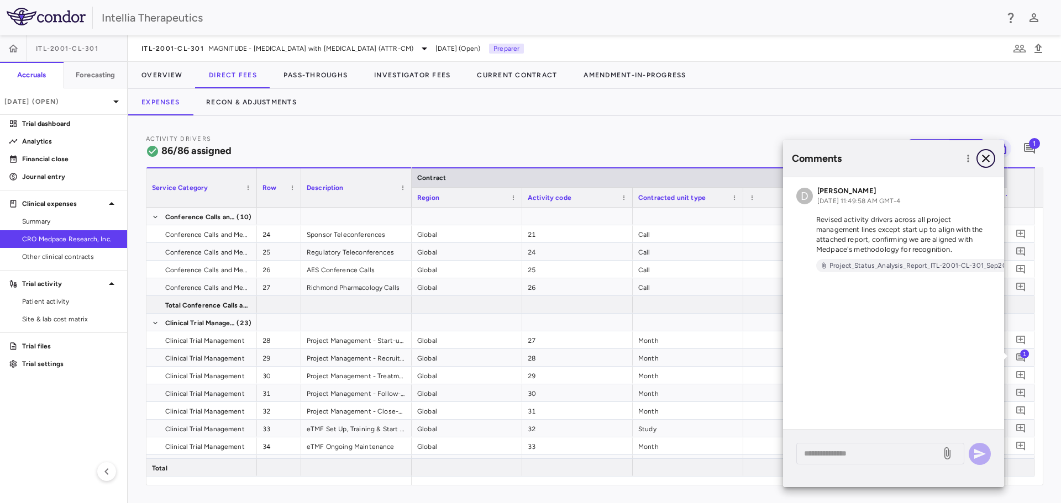
click at [990, 160] on icon "button" at bounding box center [985, 158] width 13 height 13
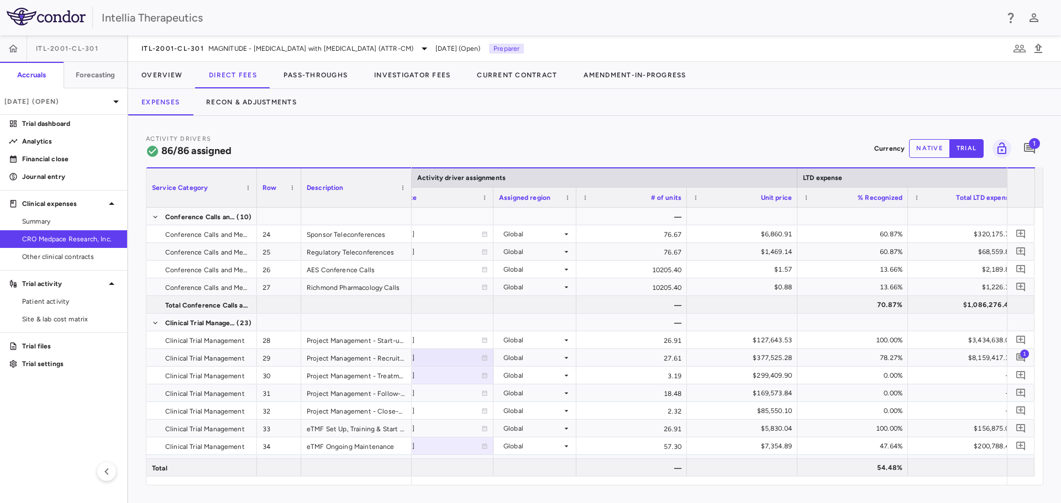
scroll to position [0, 1701]
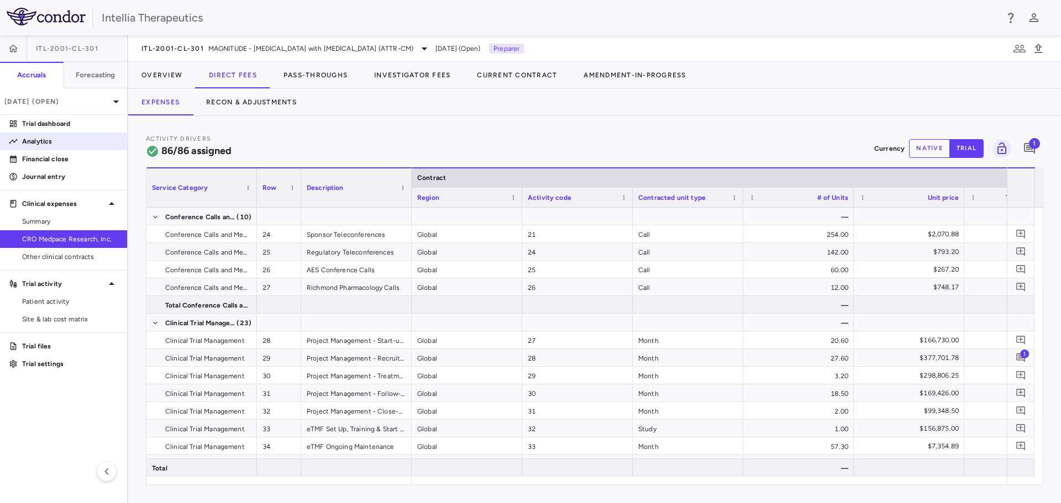
click at [77, 140] on p "Analytics" at bounding box center [70, 141] width 96 height 10
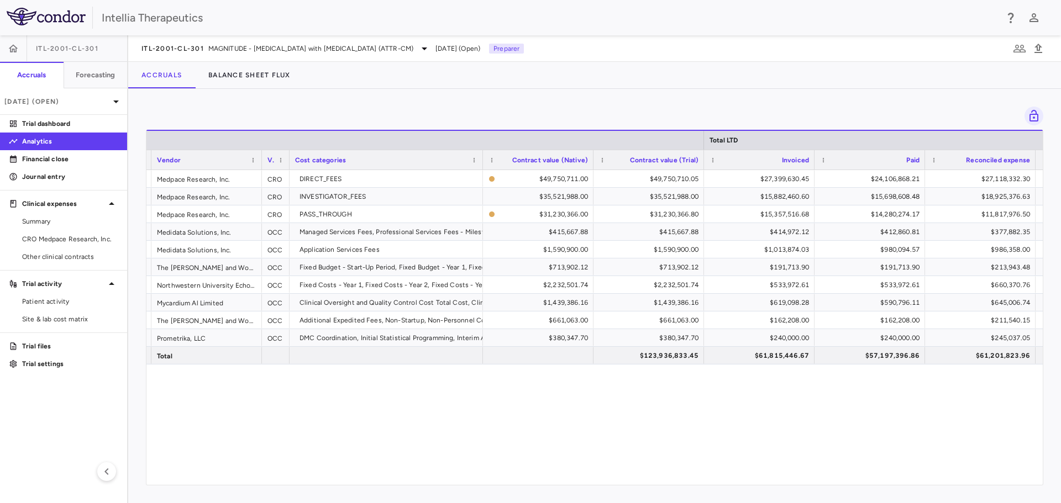
scroll to position [0, 201]
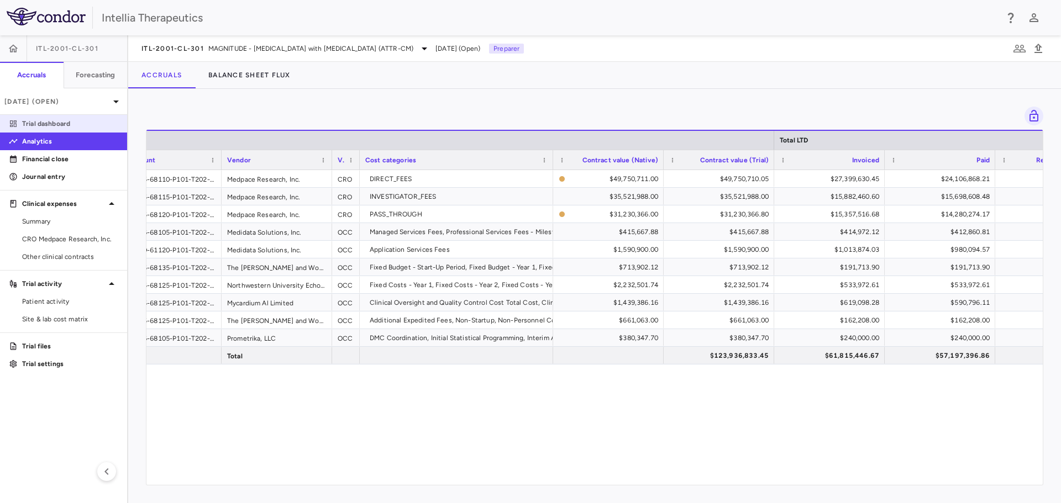
click at [46, 124] on p "Trial dashboard" at bounding box center [70, 124] width 96 height 10
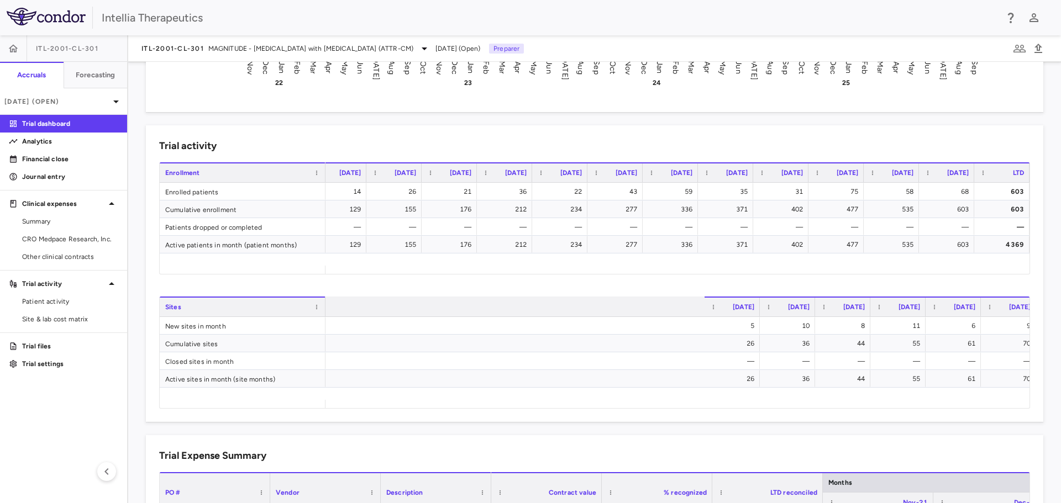
scroll to position [0, 1956]
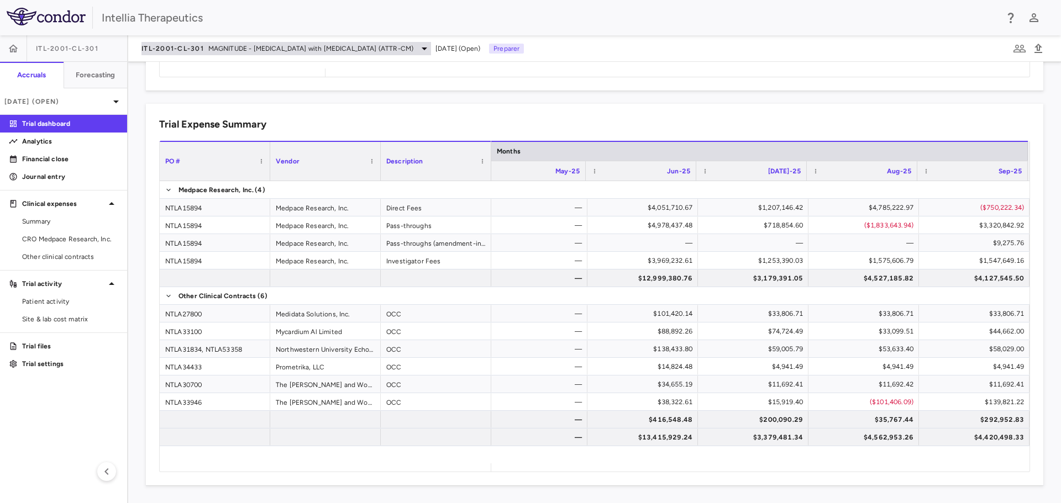
click at [281, 47] on span "MAGNITUDE - [MEDICAL_DATA] with [MEDICAL_DATA] (ATTR-CM)" at bounding box center [310, 49] width 205 height 10
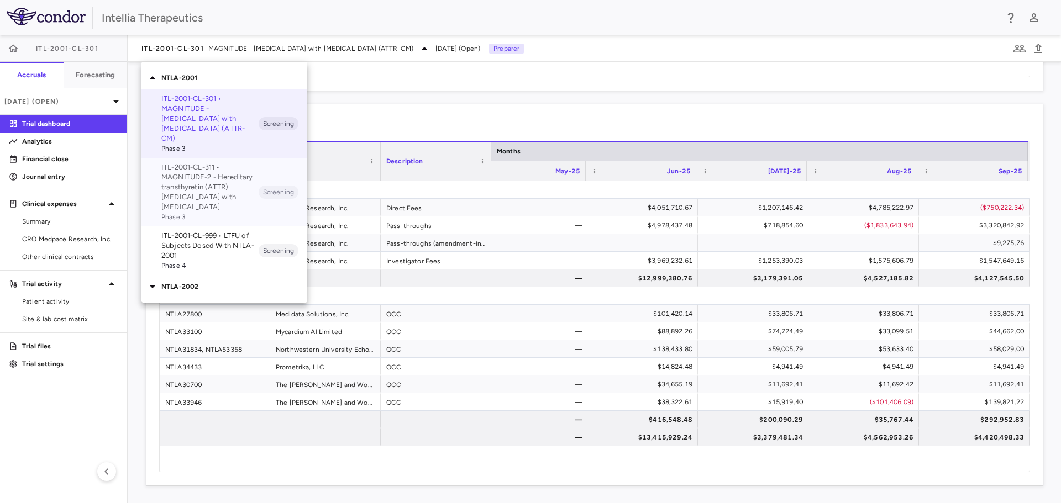
click at [228, 170] on p "ITL-2001-CL-311 • MAGNITUDE-2 - Hereditary transthyretin (ATTR) [MEDICAL_DATA] …" at bounding box center [209, 187] width 97 height 50
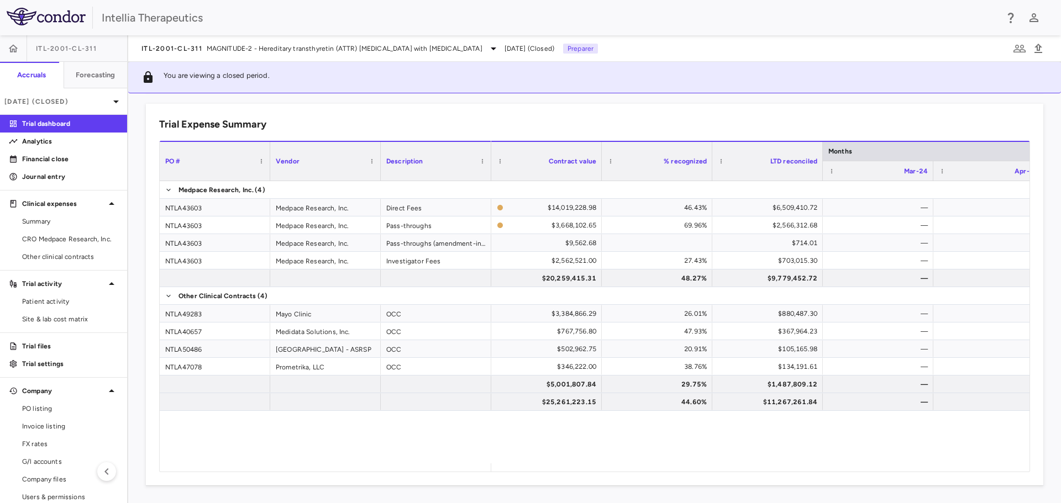
scroll to position [0, 1498]
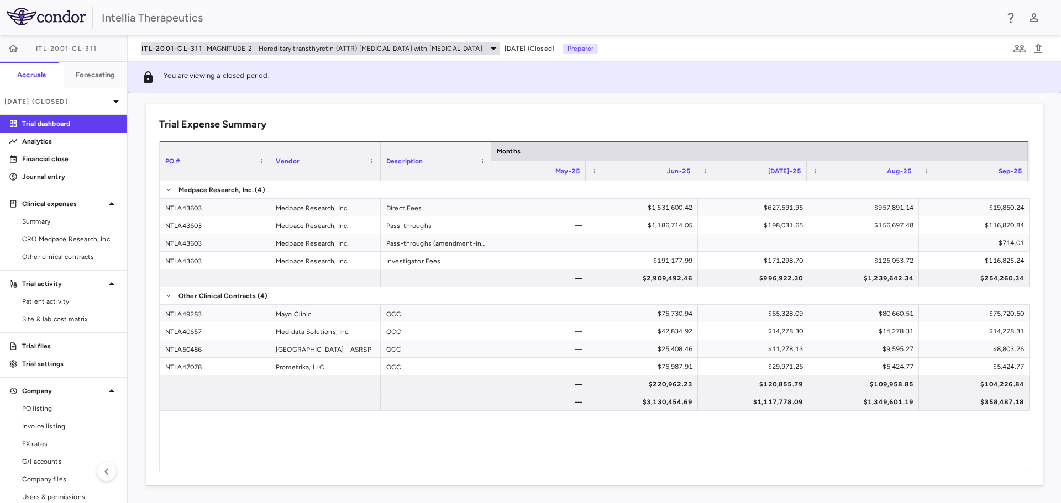
click at [249, 44] on span "MAGNITUDE-2 - Hereditary transthyretin (ATTR) [MEDICAL_DATA] with [MEDICAL_DATA]" at bounding box center [345, 49] width 276 height 10
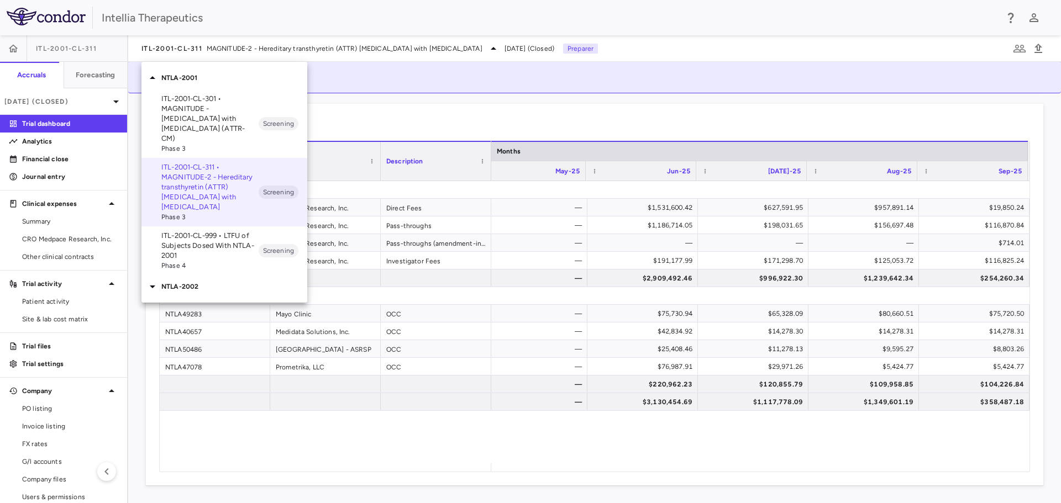
click at [189, 275] on div "NTLA-2002" at bounding box center [224, 286] width 166 height 23
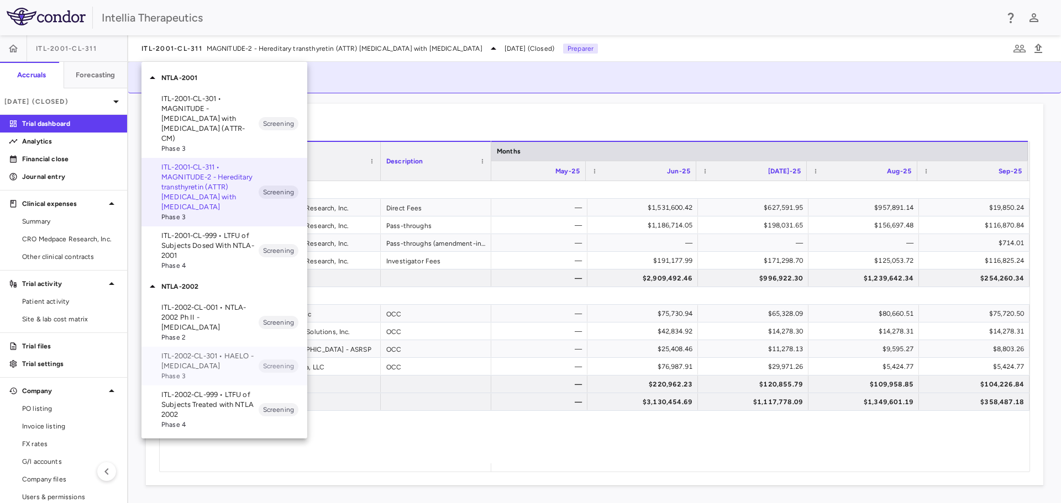
click at [224, 351] on p "ITL-2002-CL-301 • HAELO - [MEDICAL_DATA]" at bounding box center [209, 361] width 97 height 20
